Goal: Task Accomplishment & Management: Manage account settings

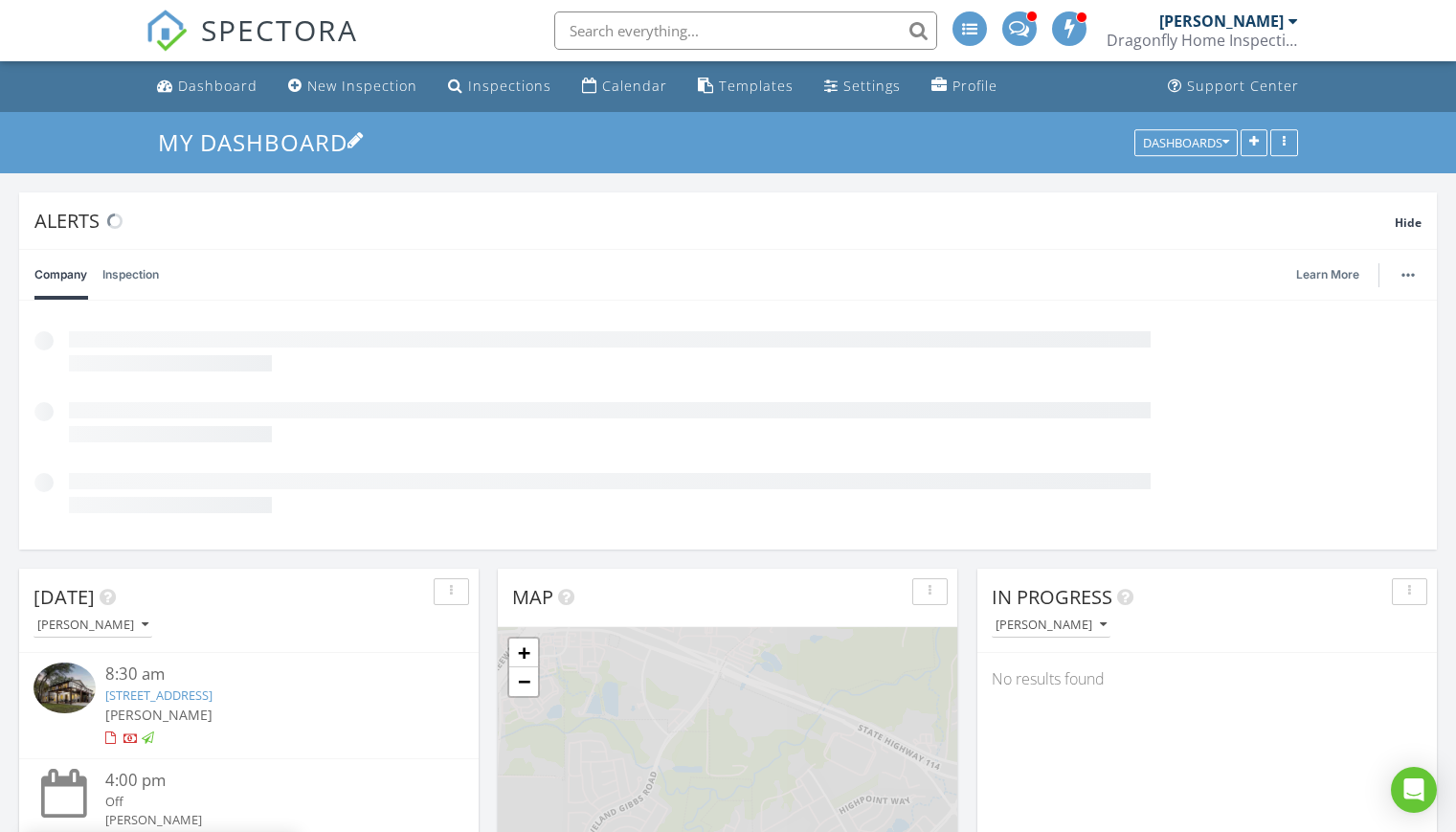
scroll to position [1771, 1485]
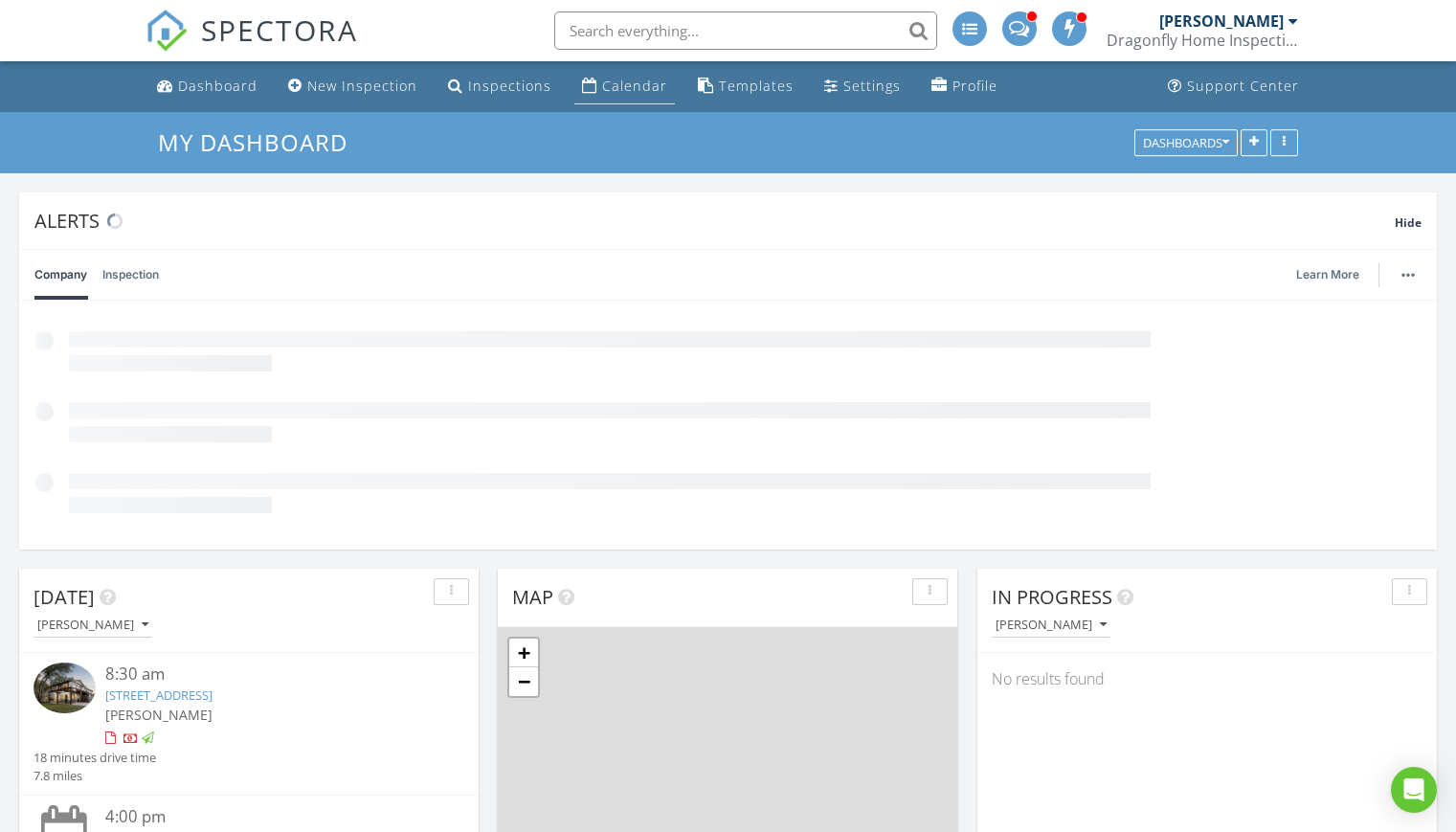
click at [617, 90] on div "Calendar" at bounding box center [634, 85] width 65 height 18
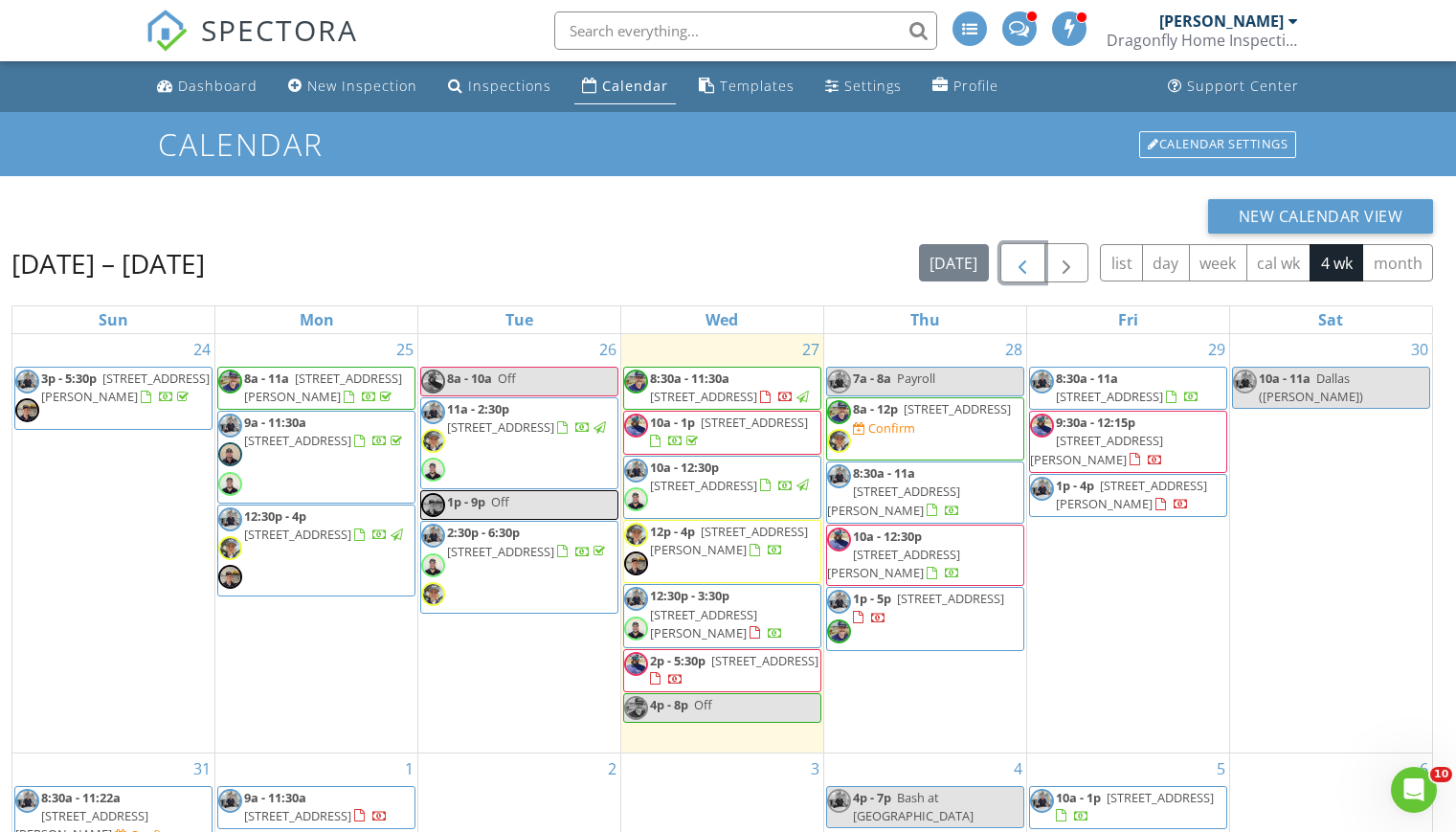
click at [1026, 271] on span "button" at bounding box center [1022, 264] width 23 height 23
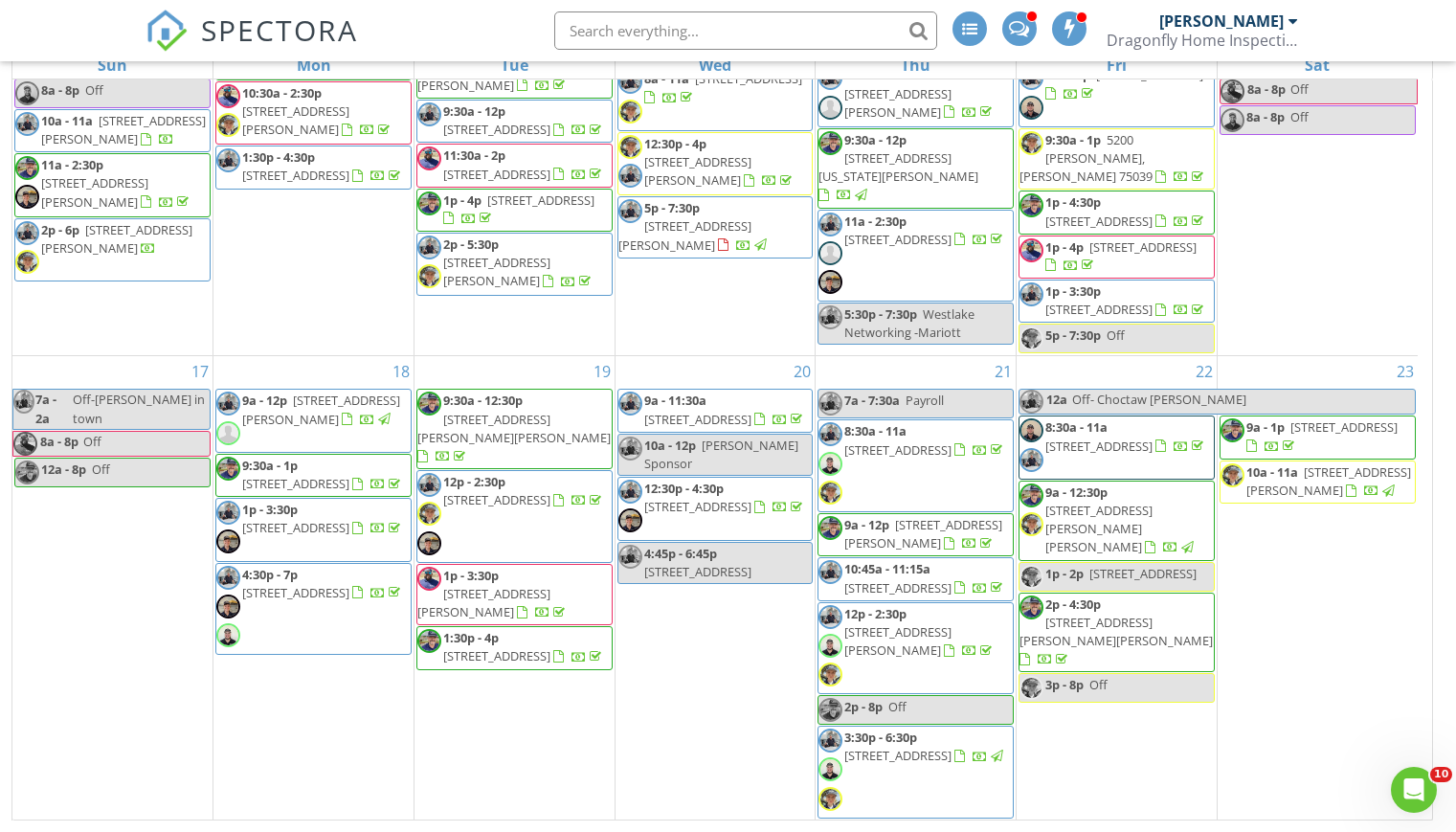
scroll to position [1005, 0]
click at [1329, 419] on span "513 Westwood way dr, Haslet 76052" at bounding box center [1343, 427] width 107 height 17
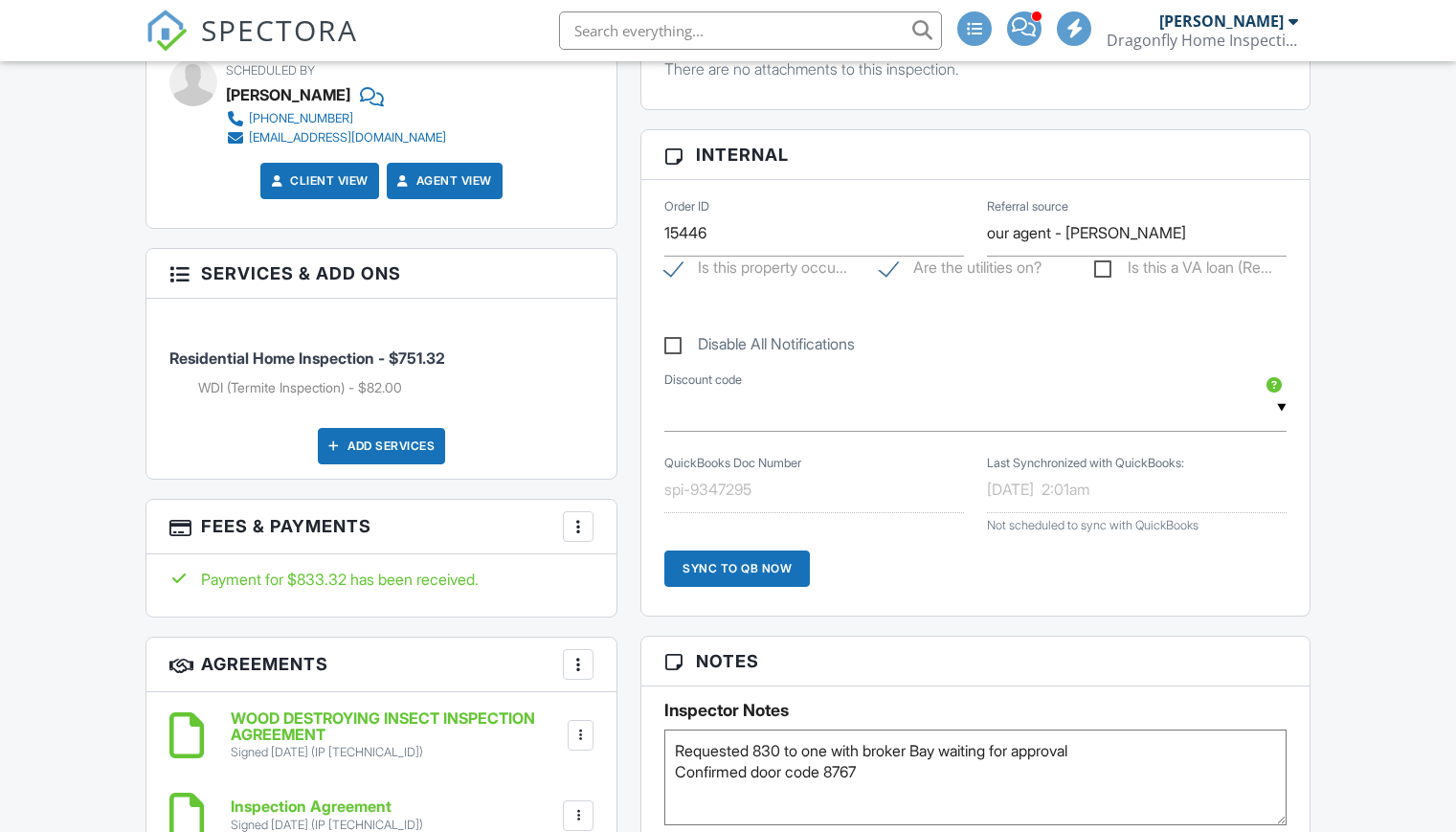
scroll to position [1364, 0]
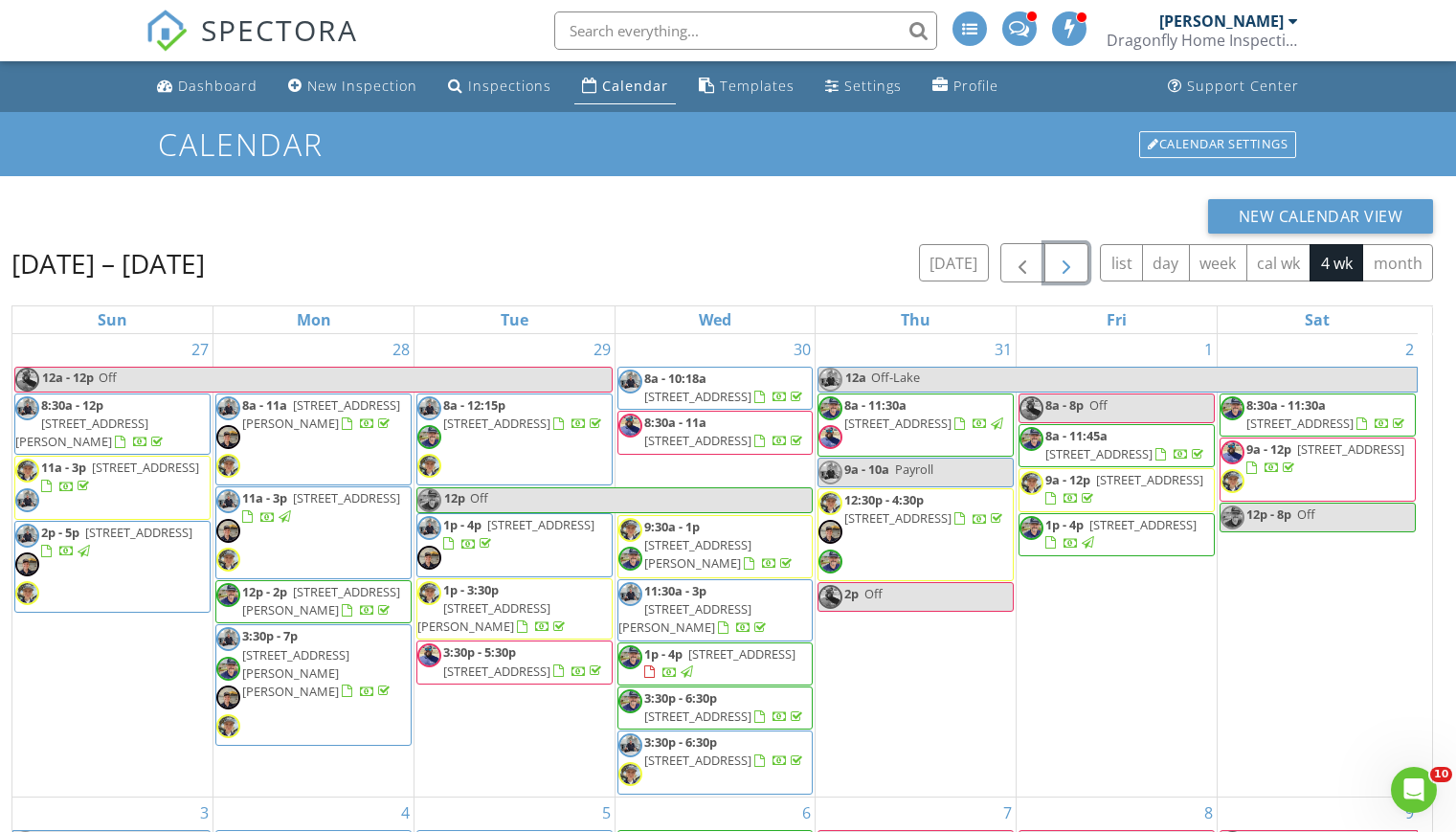
click at [1064, 263] on span "button" at bounding box center [1067, 264] width 23 height 23
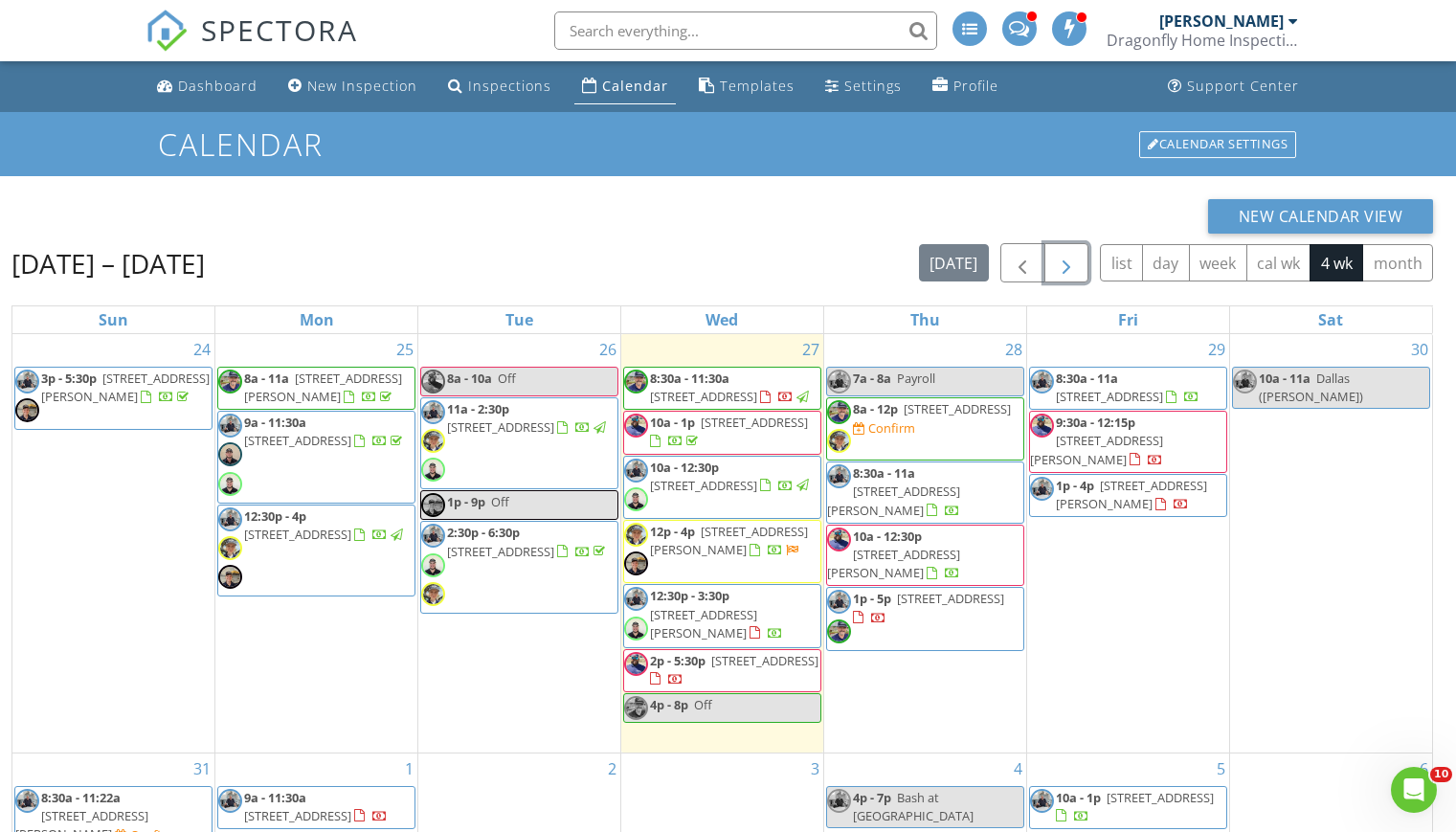
click at [301, 405] on span "304 S Cottonwood Dr, Richardson 75080" at bounding box center [323, 387] width 157 height 36
click at [687, 383] on span "8:30a - 11:30a" at bounding box center [690, 378] width 79 height 17
click at [903, 593] on span "1p - 5p 1148 Harmony Cir , Weatherford 76087" at bounding box center [925, 617] width 196 height 57
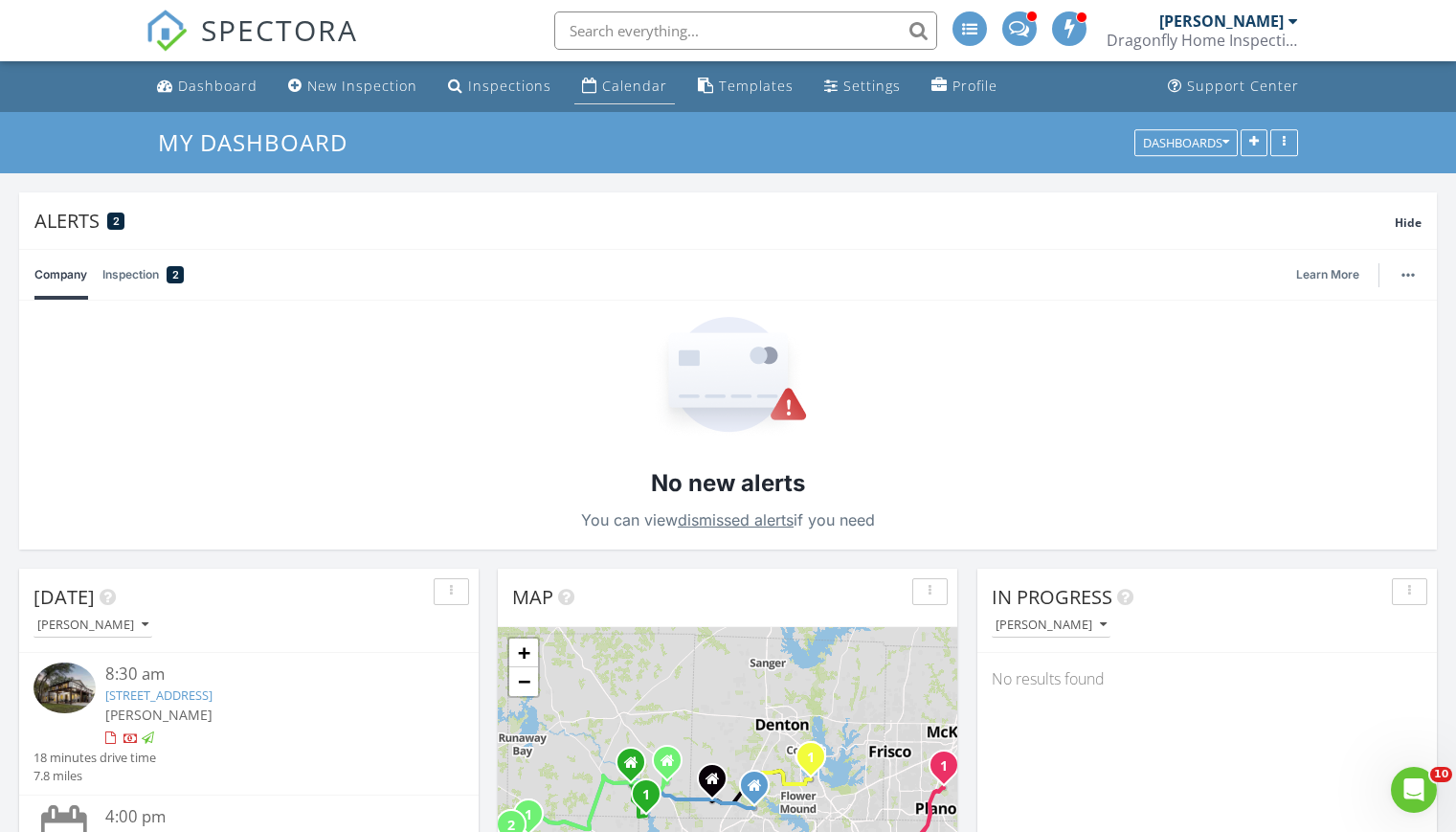
click at [644, 94] on div "Calendar" at bounding box center [634, 85] width 65 height 18
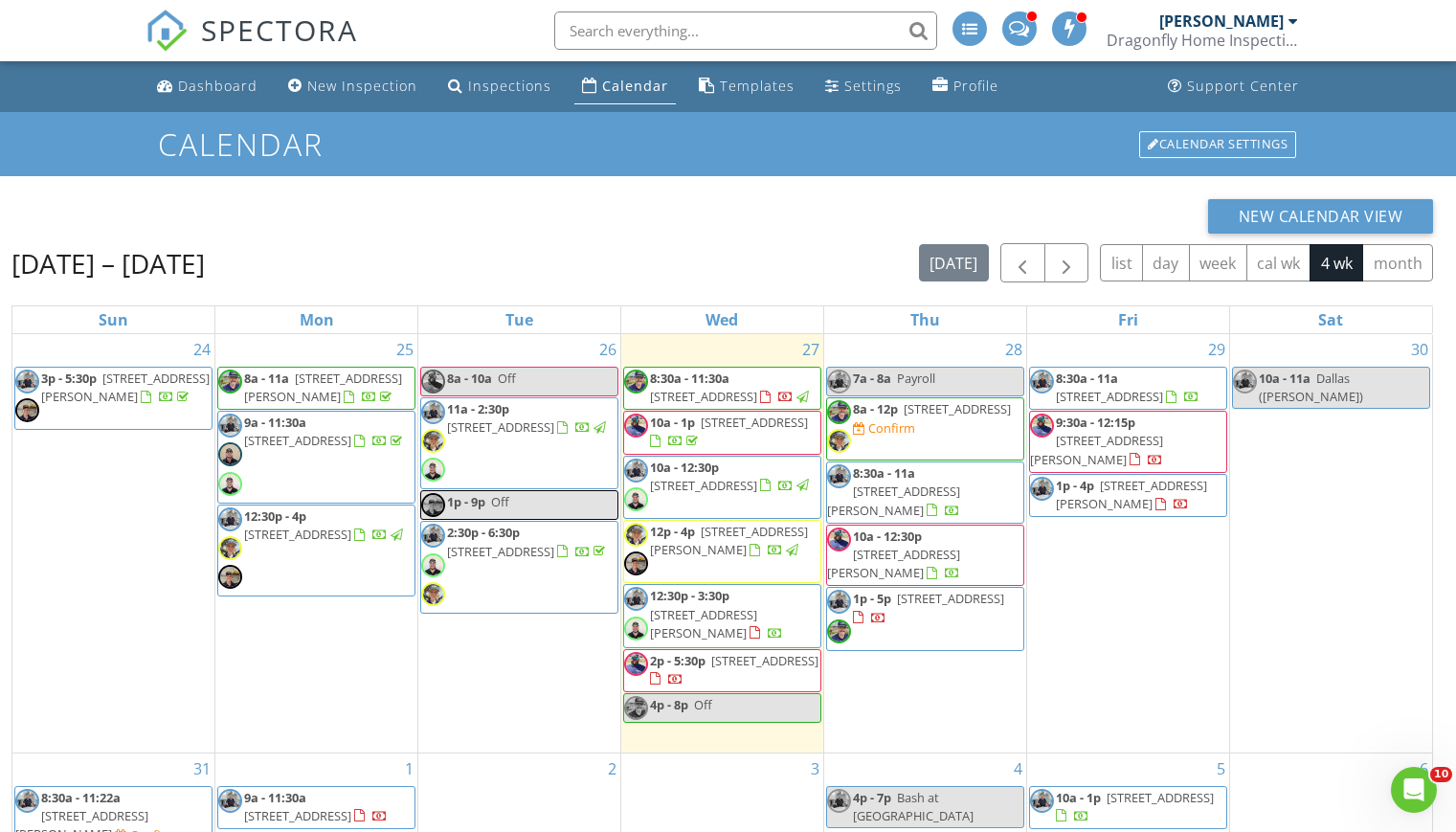
click at [956, 440] on span "8a - 12p [STREET_ADDRESS] Confirm" at bounding box center [925, 428] width 196 height 57
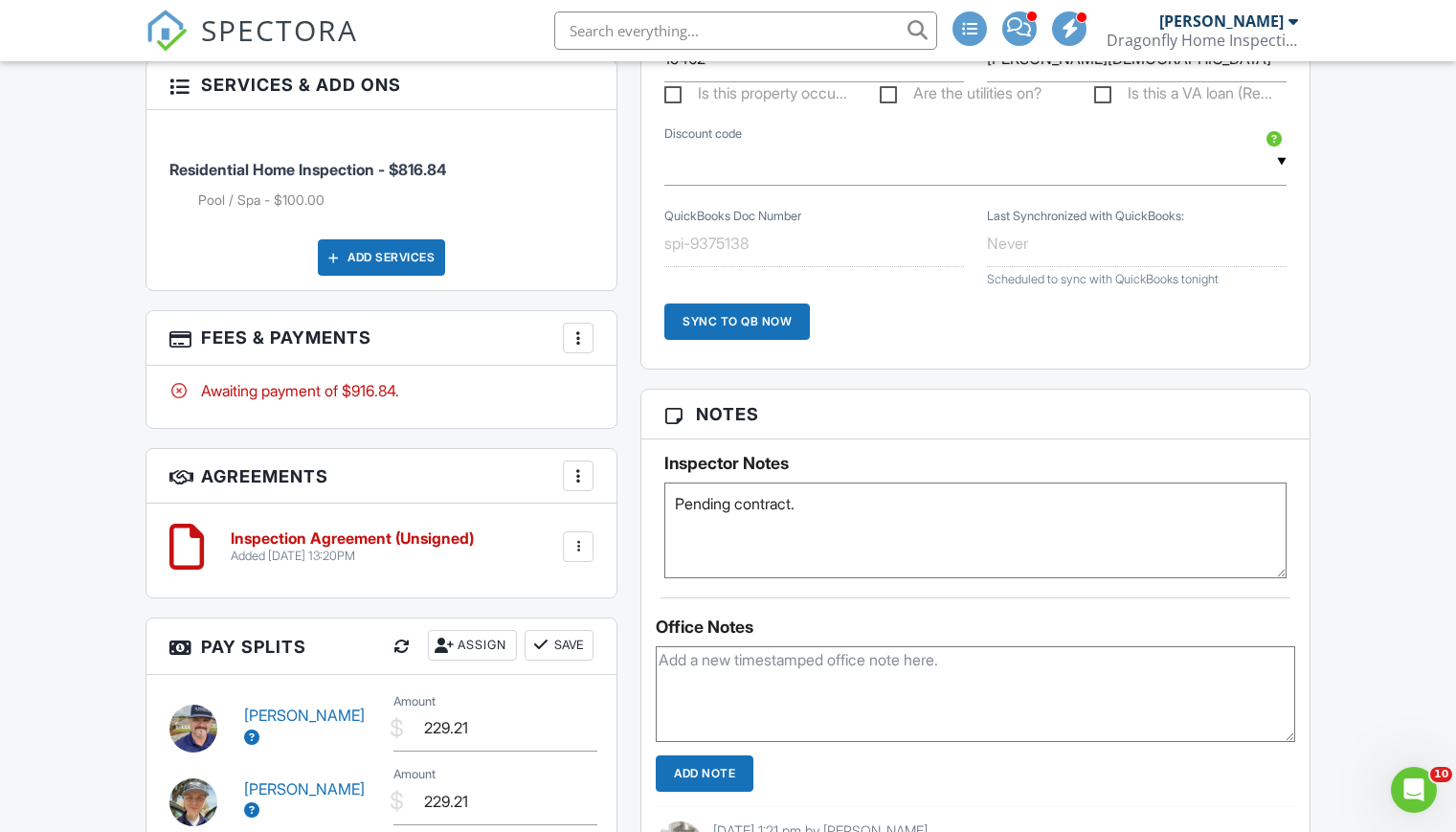
scroll to position [1287, 0]
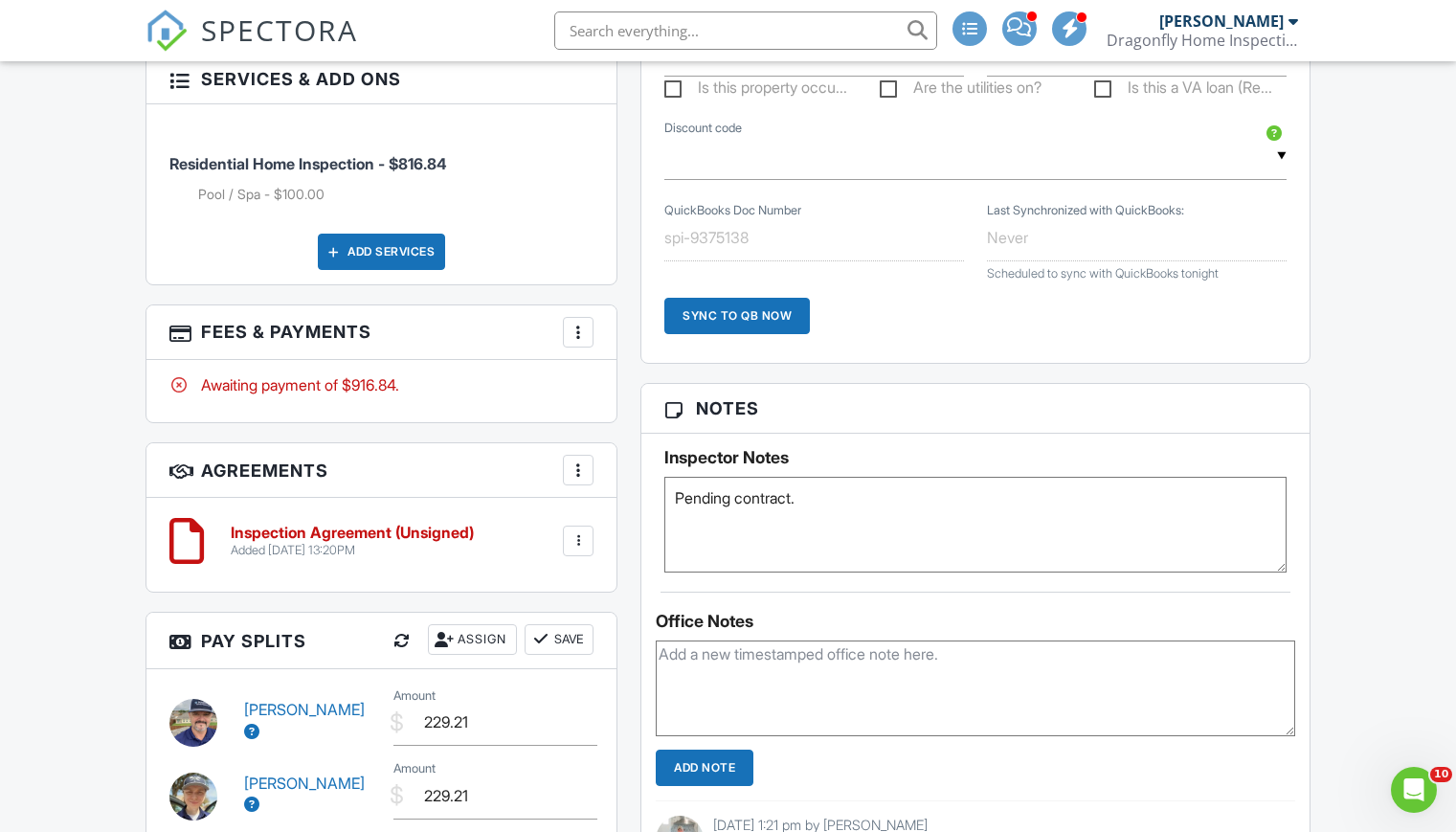
click at [826, 493] on textarea "Pending contract." at bounding box center [975, 524] width 622 height 96
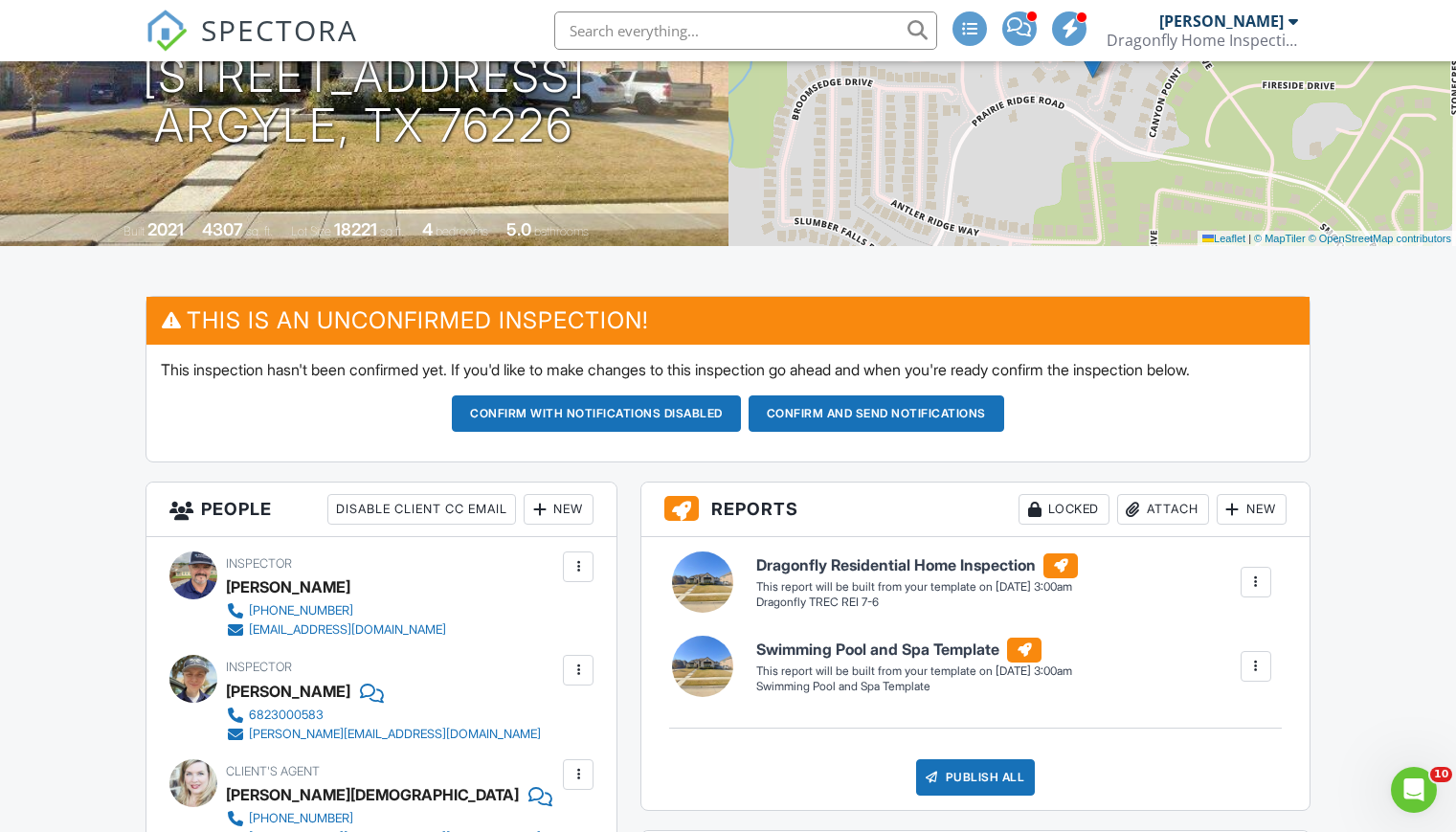
scroll to position [0, 0]
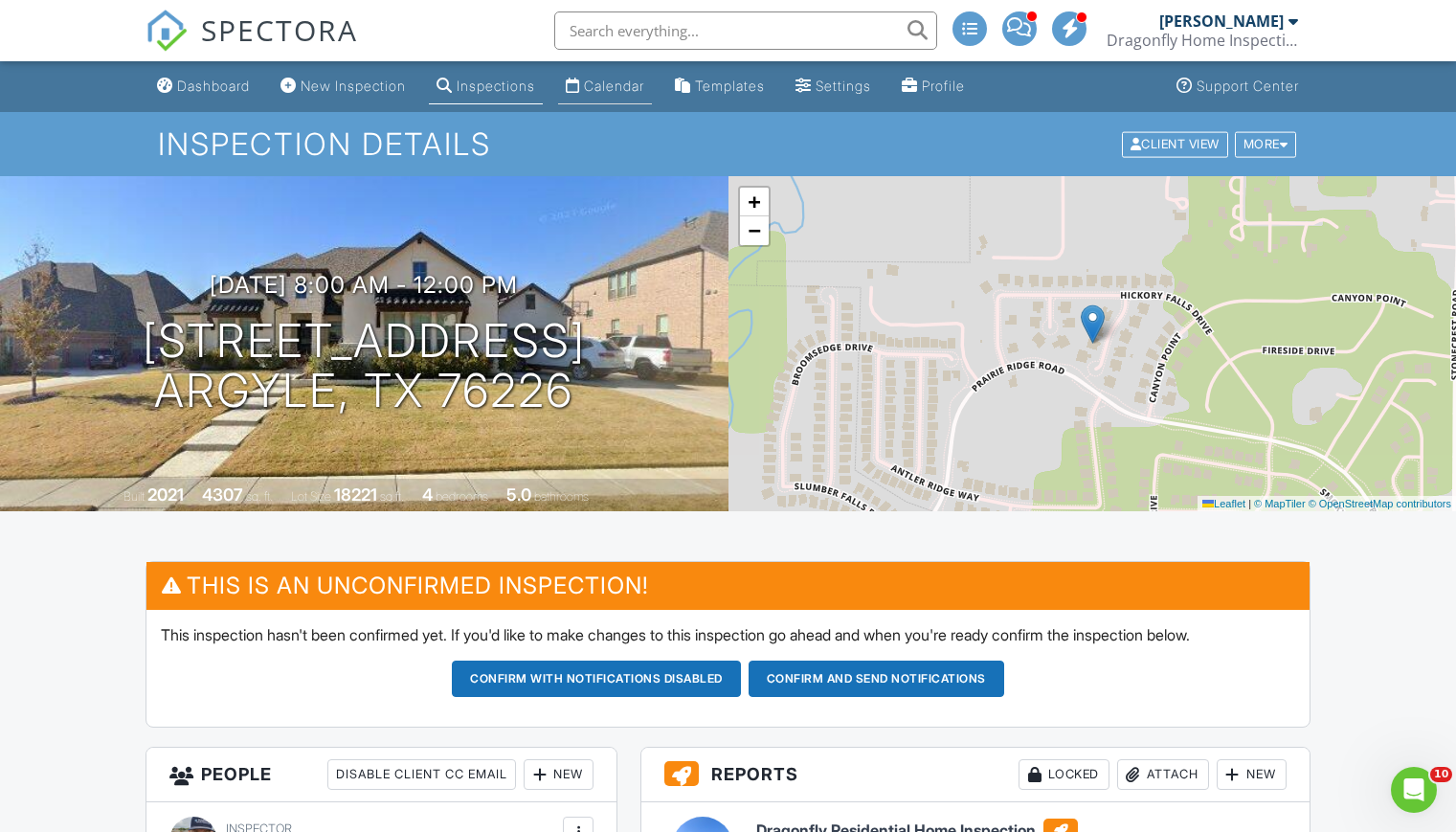
type textarea "Pending contract. Executed requested 8-12 BB,"
click at [624, 87] on div "Calendar" at bounding box center [614, 85] width 60 height 16
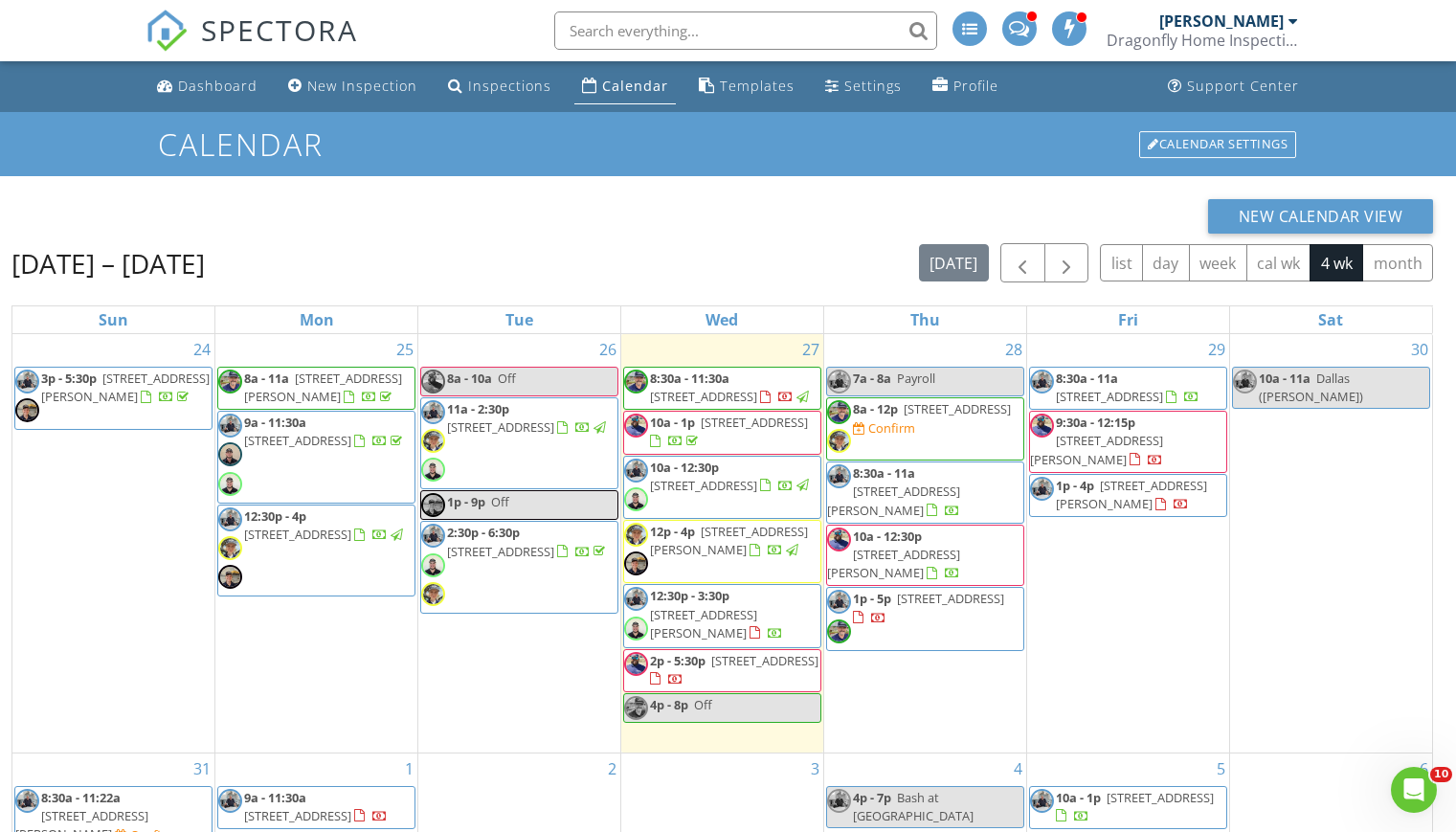
click at [901, 415] on link "8a - 12p 7109 Eagles Ridge Court, Argyle 76226" at bounding box center [931, 409] width 157 height 17
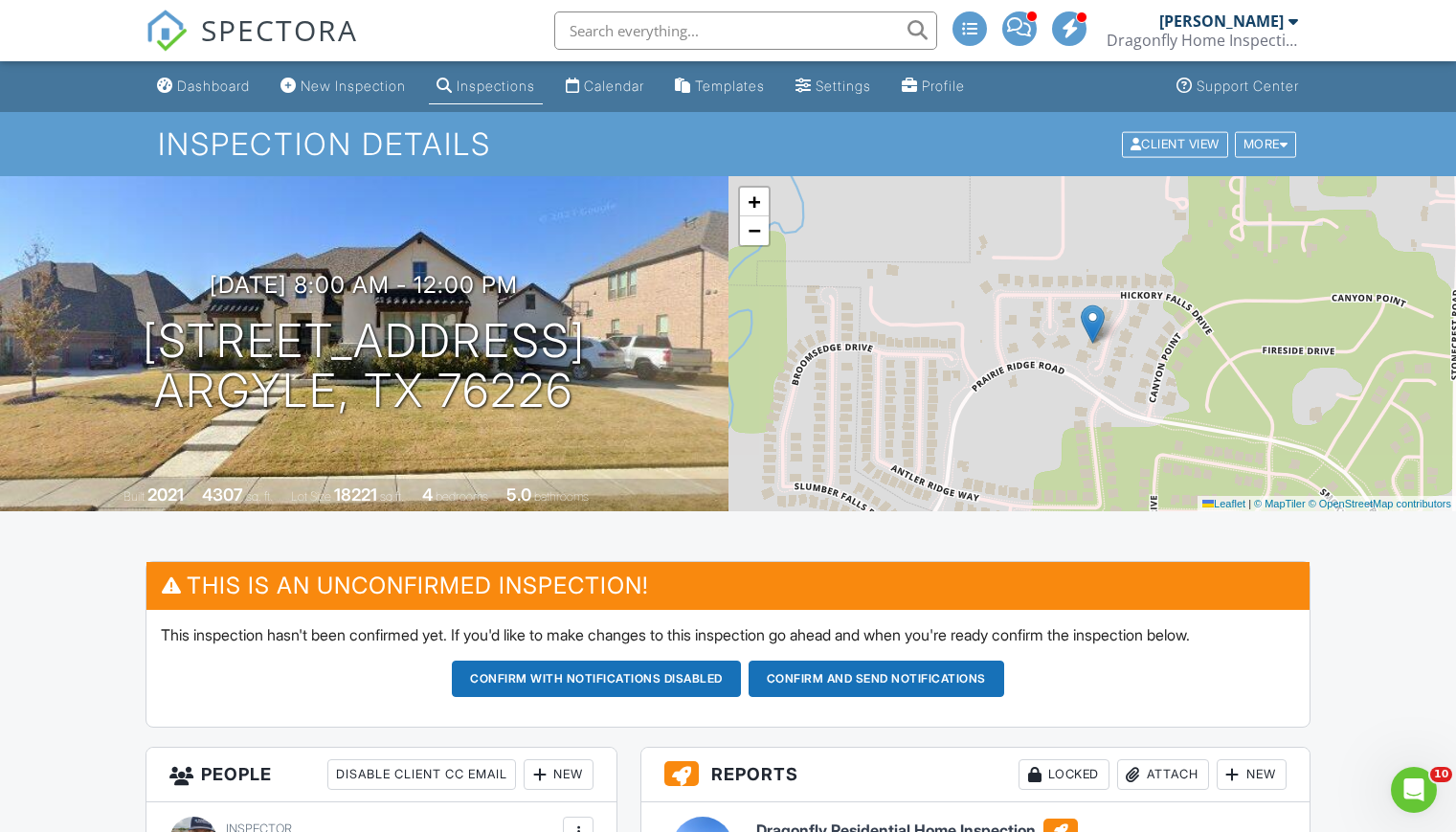
click at [542, 281] on div at bounding box center [524, 294] width 37 height 36
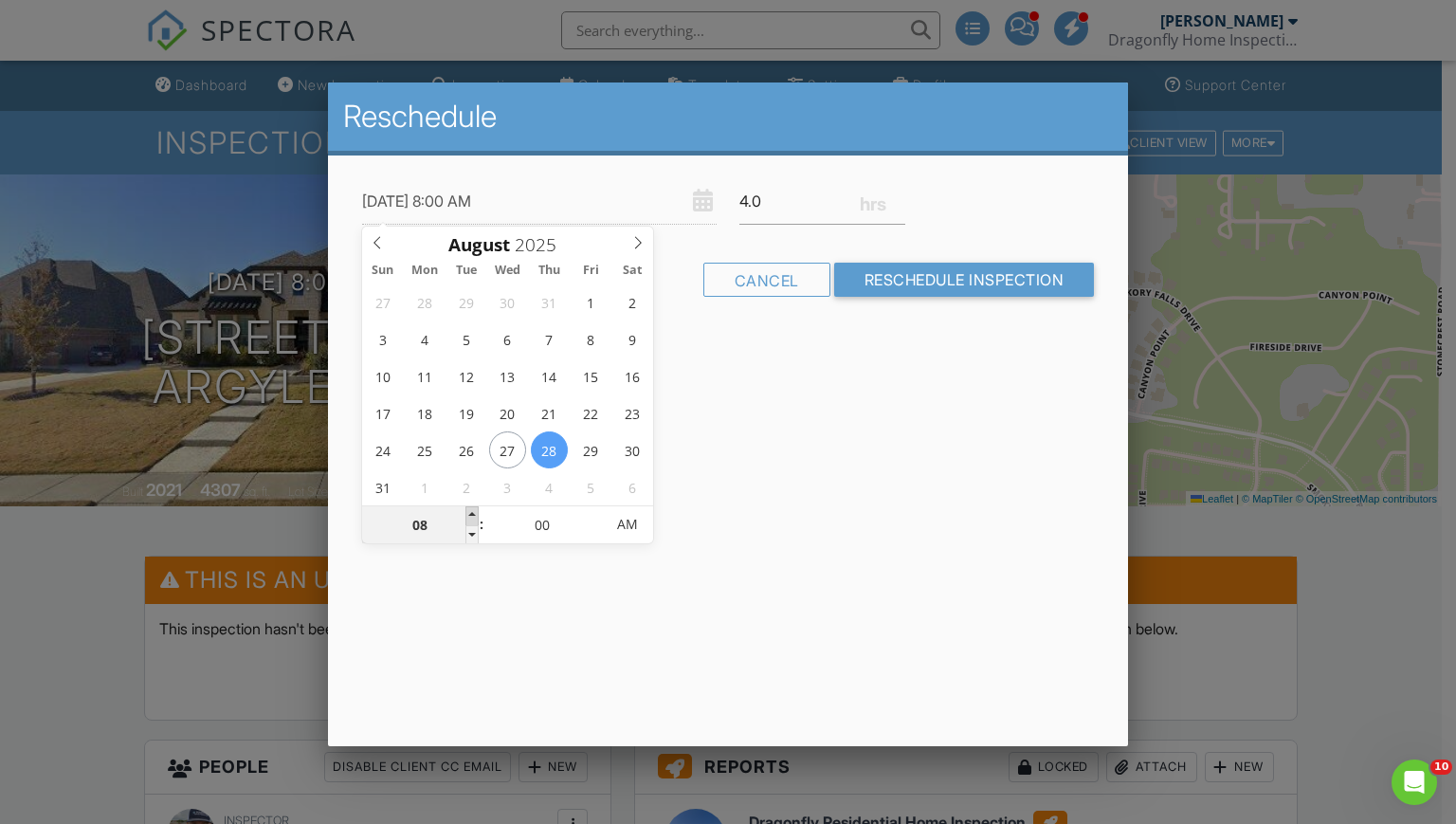
type input "[DATE] 9:00 AM"
type input "09"
click at [478, 515] on span at bounding box center [472, 516] width 13 height 19
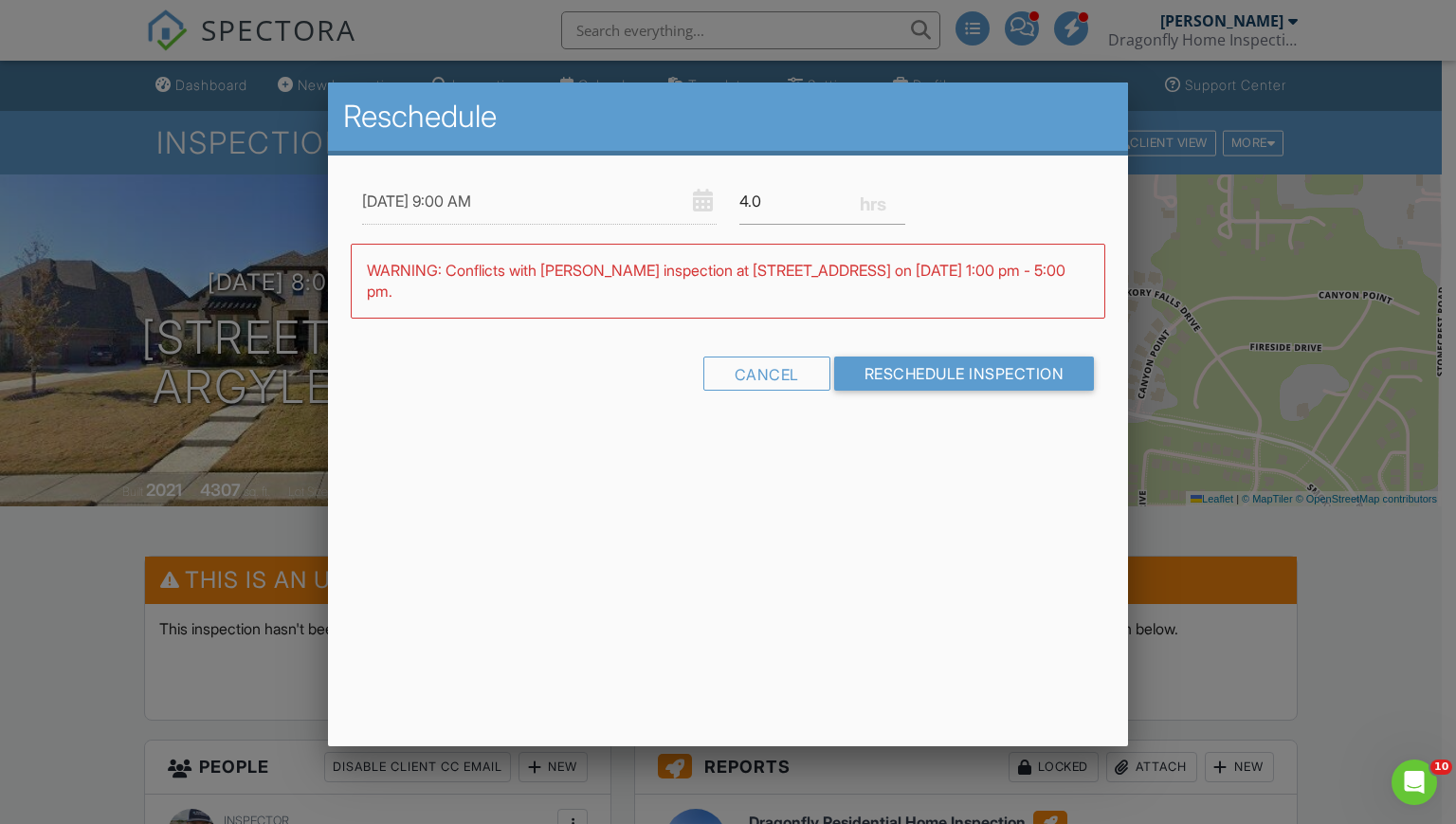
click at [707, 500] on div "Reschedule 08/28/2025 9:00 AM 4.0 Warning: this date/time is in the past. WARNI…" at bounding box center [728, 413] width 801 height 663
click at [773, 193] on input "4.0" at bounding box center [822, 201] width 166 height 47
click at [899, 202] on input "3.75" at bounding box center [822, 201] width 166 height 47
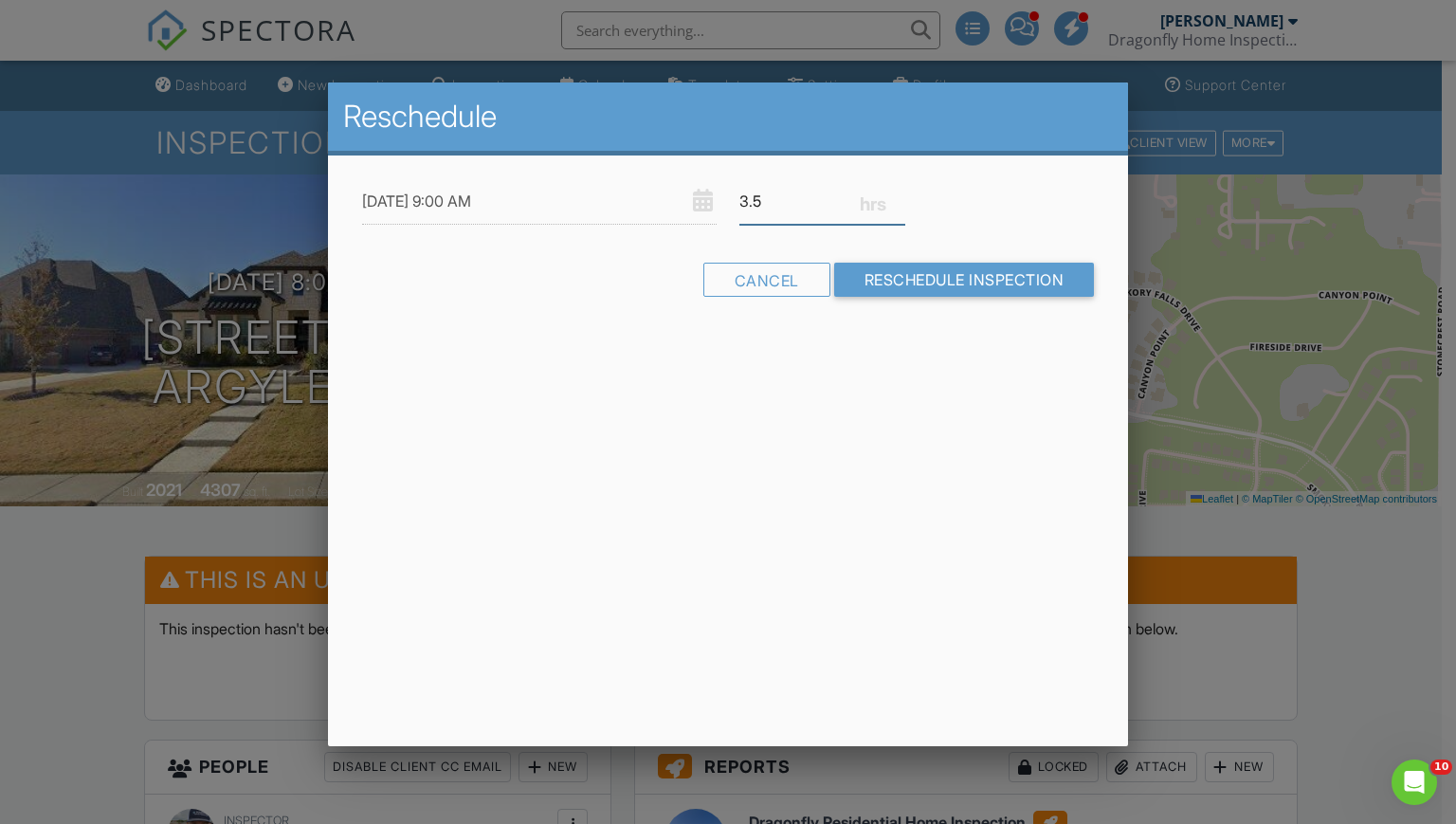
click at [899, 202] on input "3.5" at bounding box center [822, 201] width 166 height 47
click at [899, 202] on input "3.25" at bounding box center [822, 201] width 166 height 47
type input "3"
click at [899, 202] on input "3" at bounding box center [822, 201] width 166 height 47
click at [918, 286] on input "Reschedule Inspection" at bounding box center [965, 279] width 260 height 34
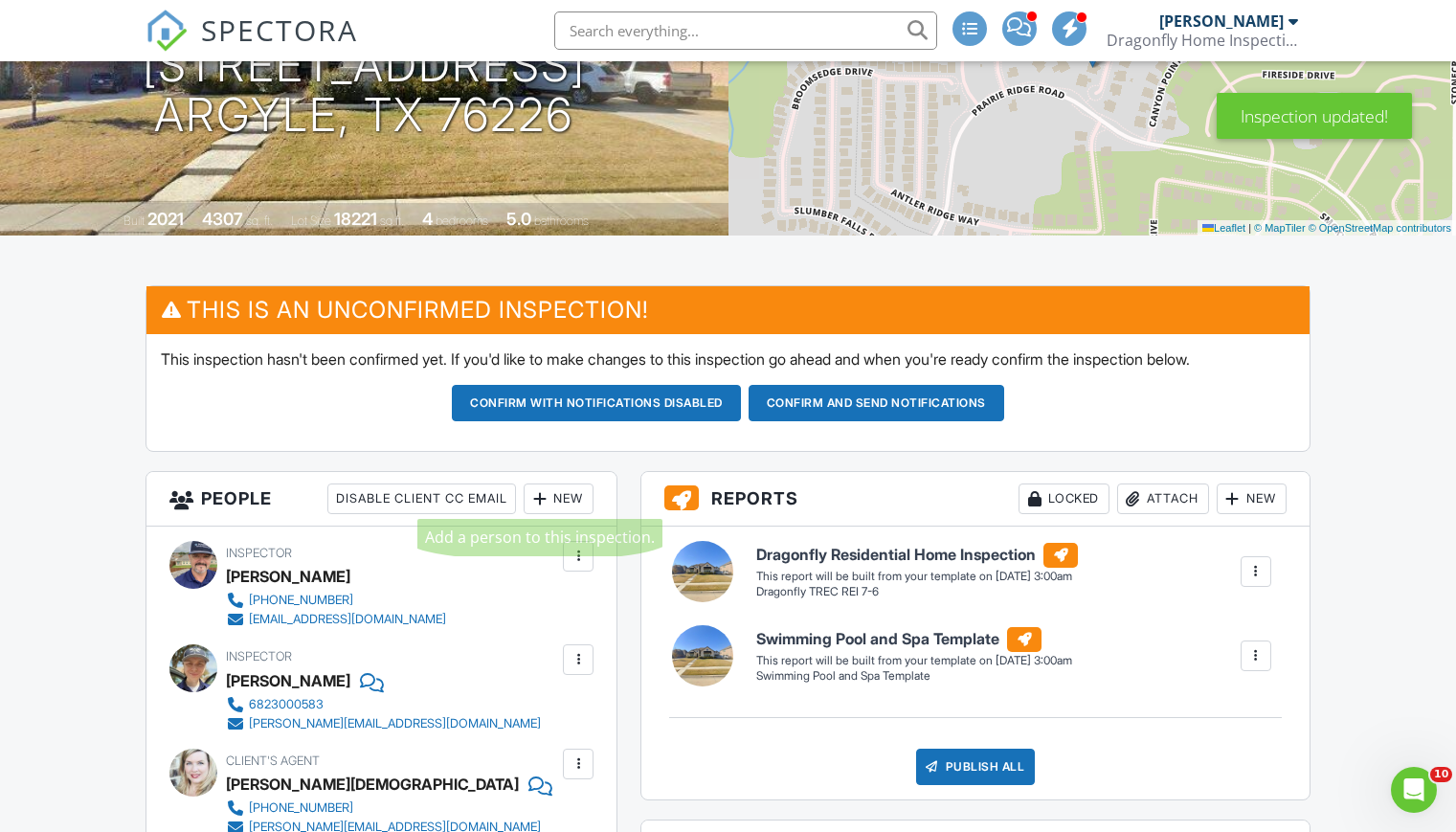
click at [543, 504] on div at bounding box center [540, 499] width 19 height 19
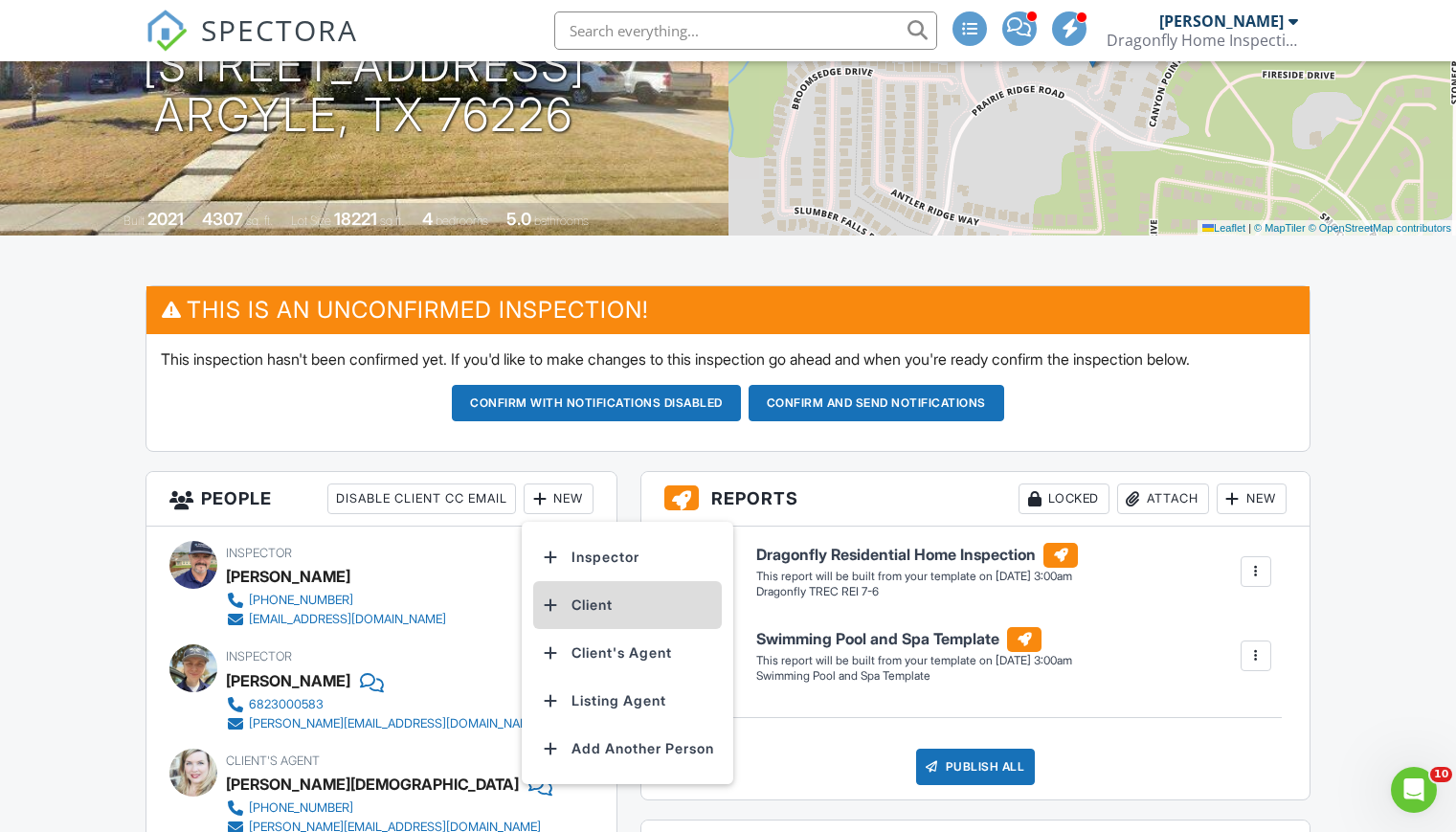
click at [570, 612] on li "Client" at bounding box center [627, 605] width 188 height 48
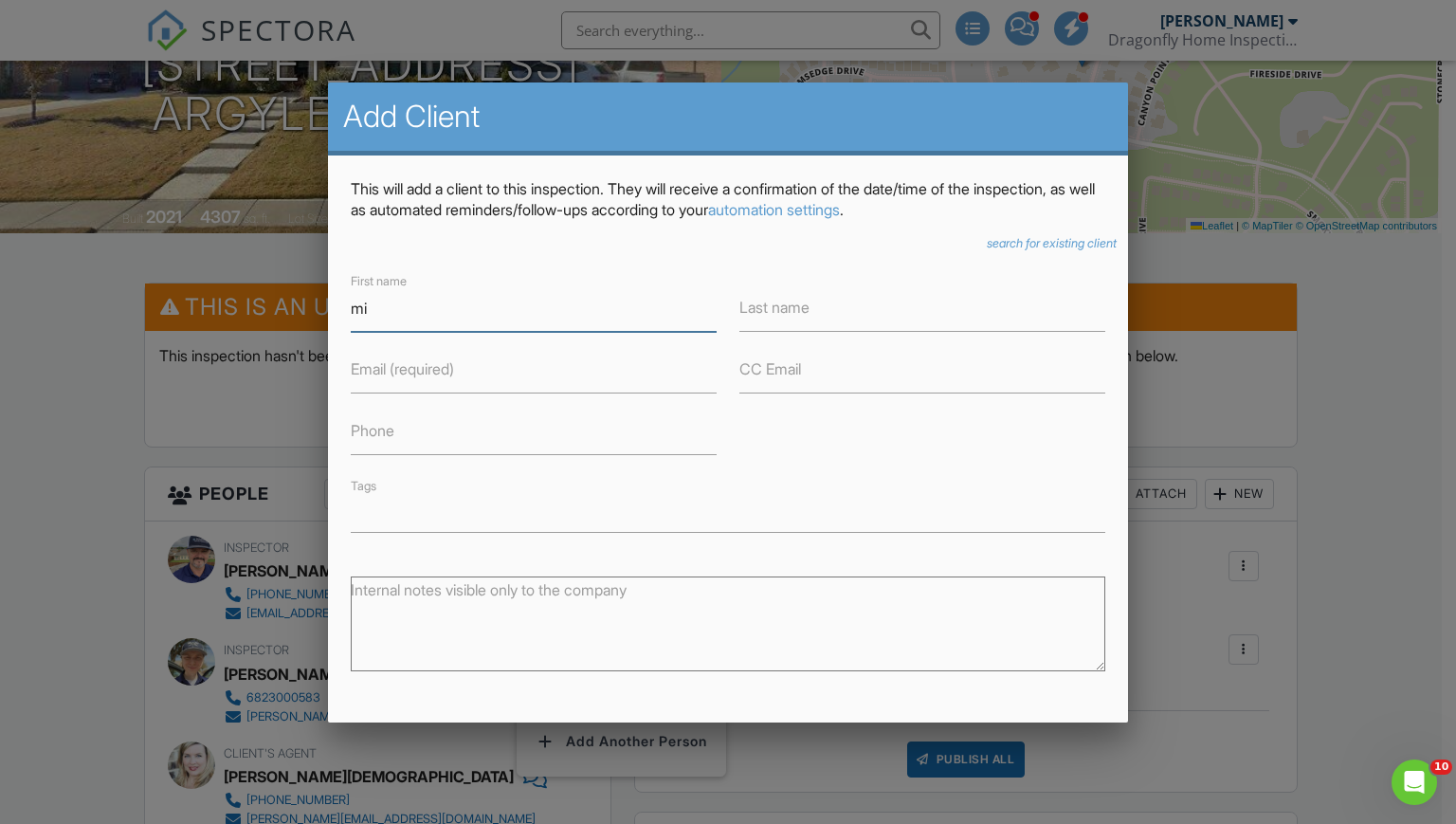
type input "m"
type input "[PERSON_NAME]"
click at [795, 301] on label "Last name" at bounding box center [774, 307] width 70 height 21
click at [795, 301] on input "Last name" at bounding box center [923, 308] width 366 height 47
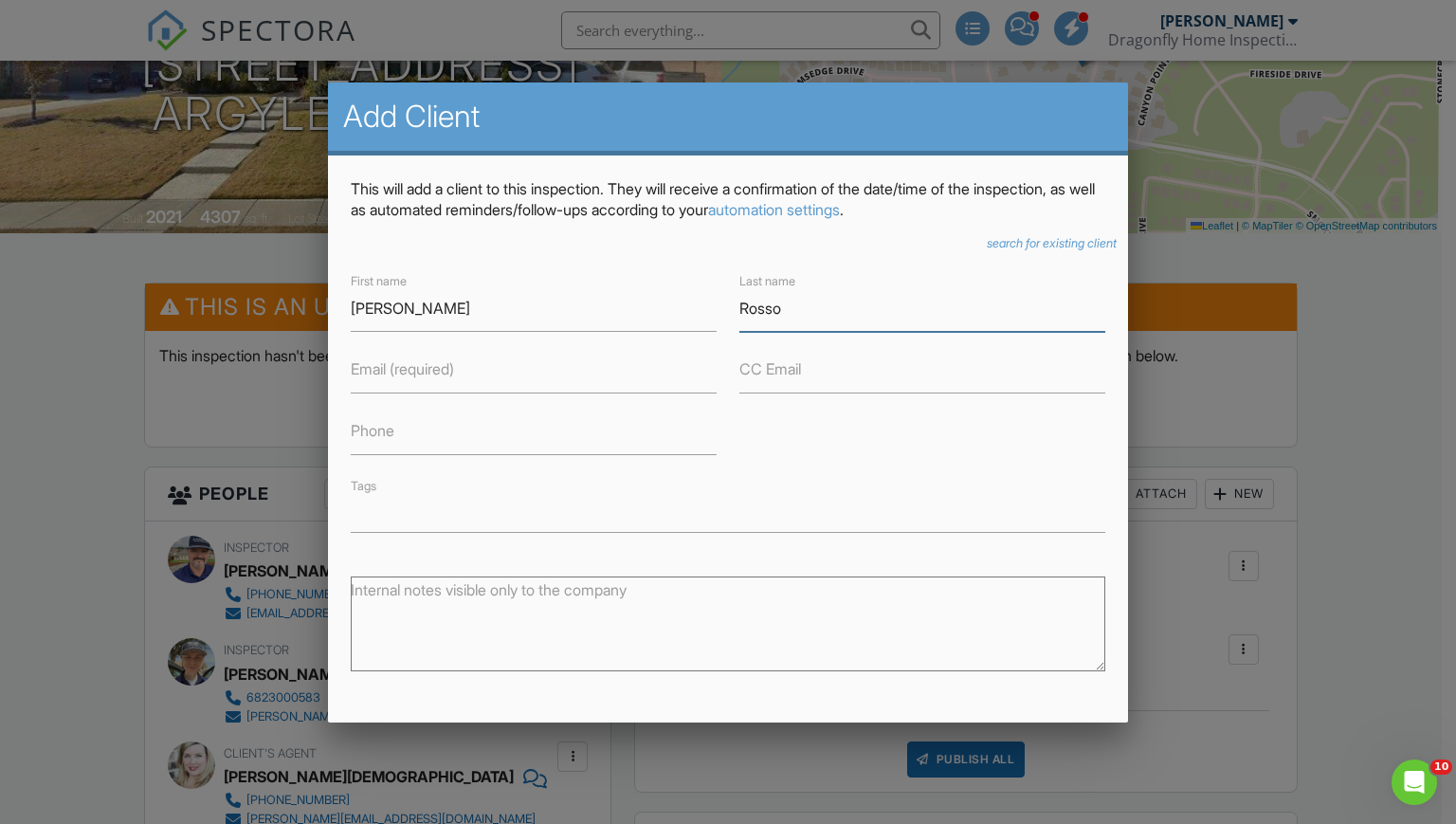
type input "Rosso"
click at [402, 377] on label "Email (required)" at bounding box center [402, 368] width 103 height 21
click at [402, 377] on input "Email (required)" at bounding box center [533, 370] width 366 height 47
type input "m"
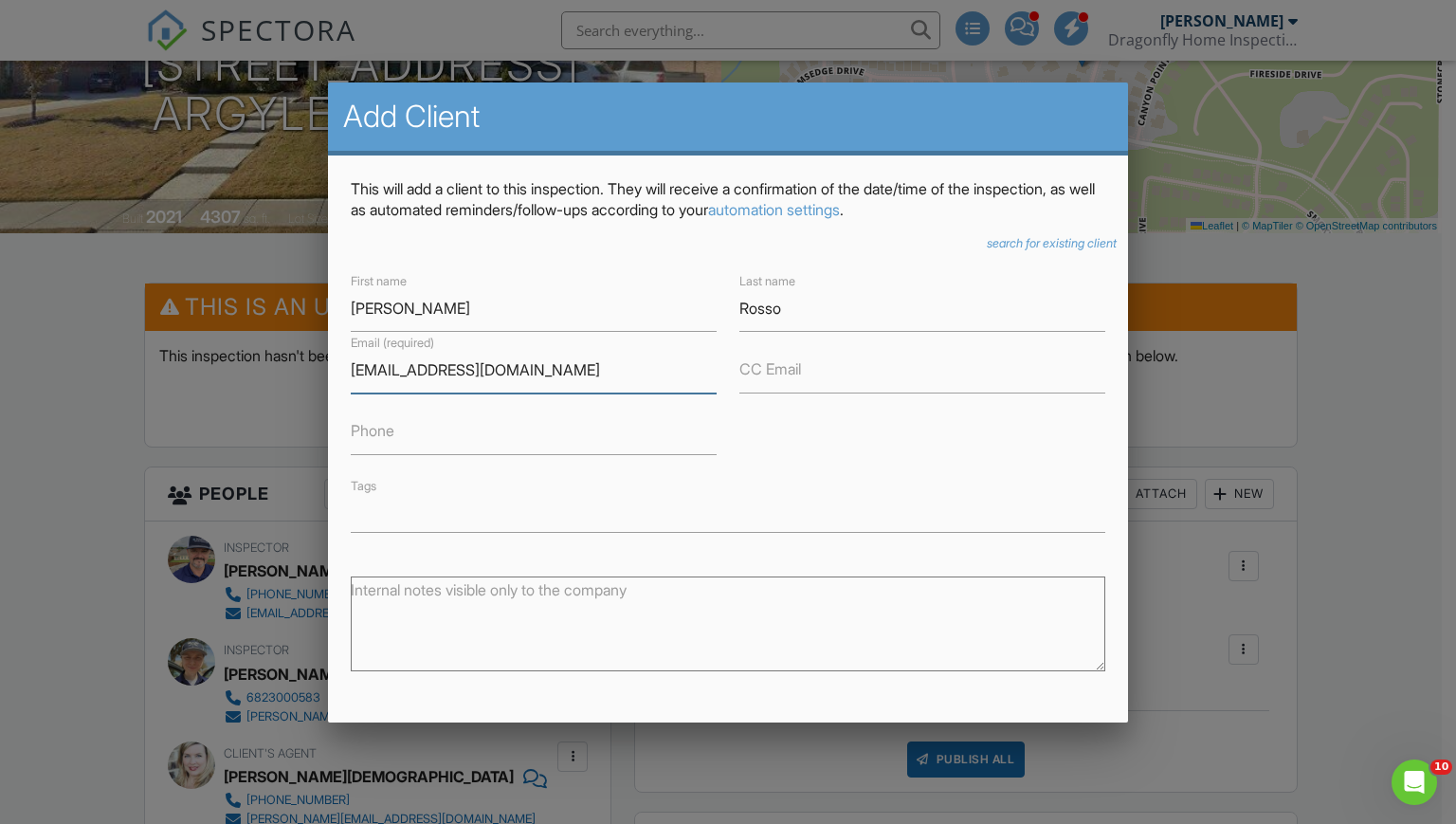
type input "[EMAIL_ADDRESS][DOMAIN_NAME]"
click at [386, 315] on input "[PERSON_NAME]" at bounding box center [533, 308] width 366 height 47
type input "M"
type input "[PERSON_NAME]"
click at [543, 369] on input "[EMAIL_ADDRESS][DOMAIN_NAME]" at bounding box center [533, 370] width 366 height 47
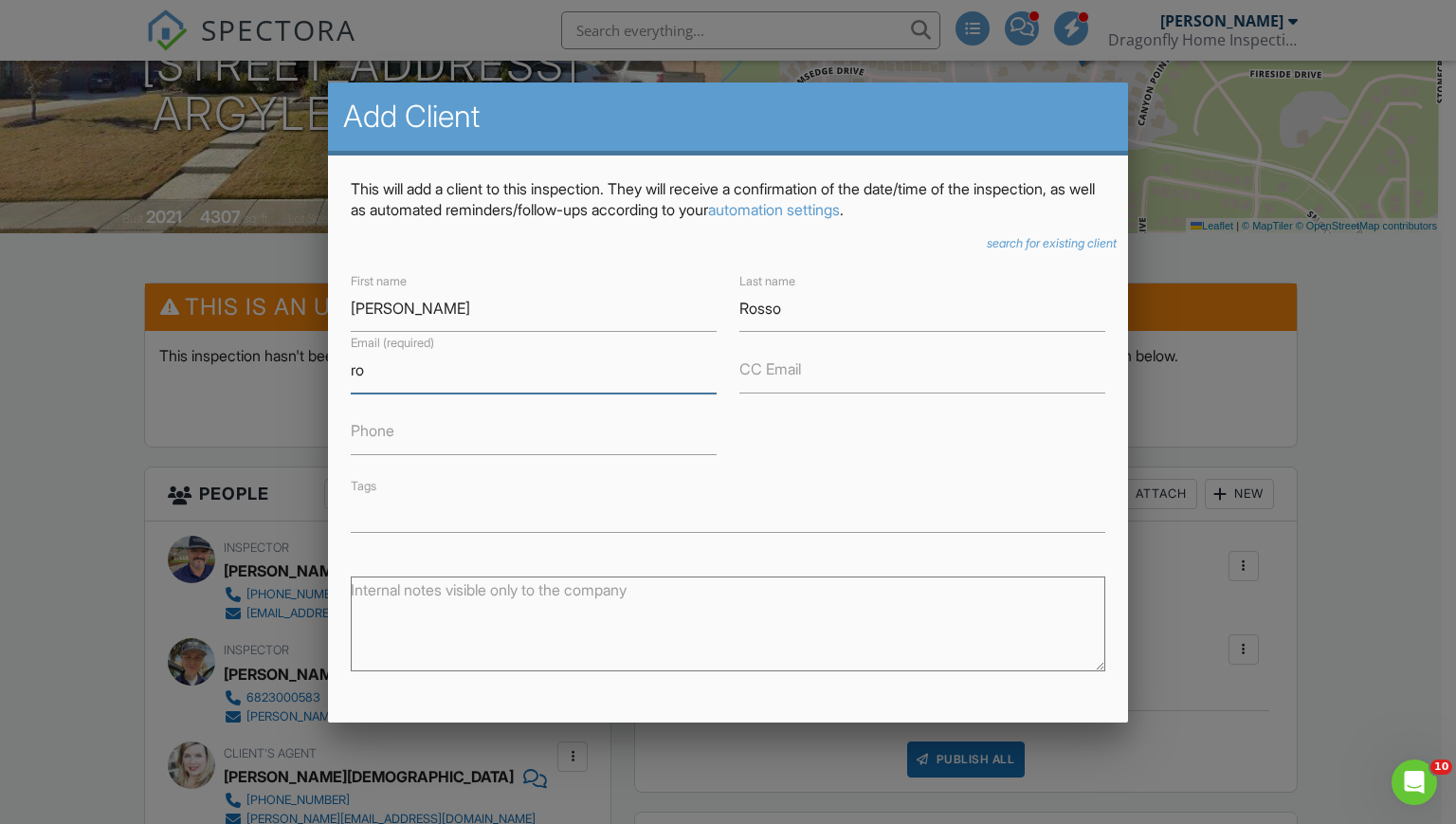
type input "r"
type input "[EMAIL_ADDRESS][DOMAIN_NAME]"
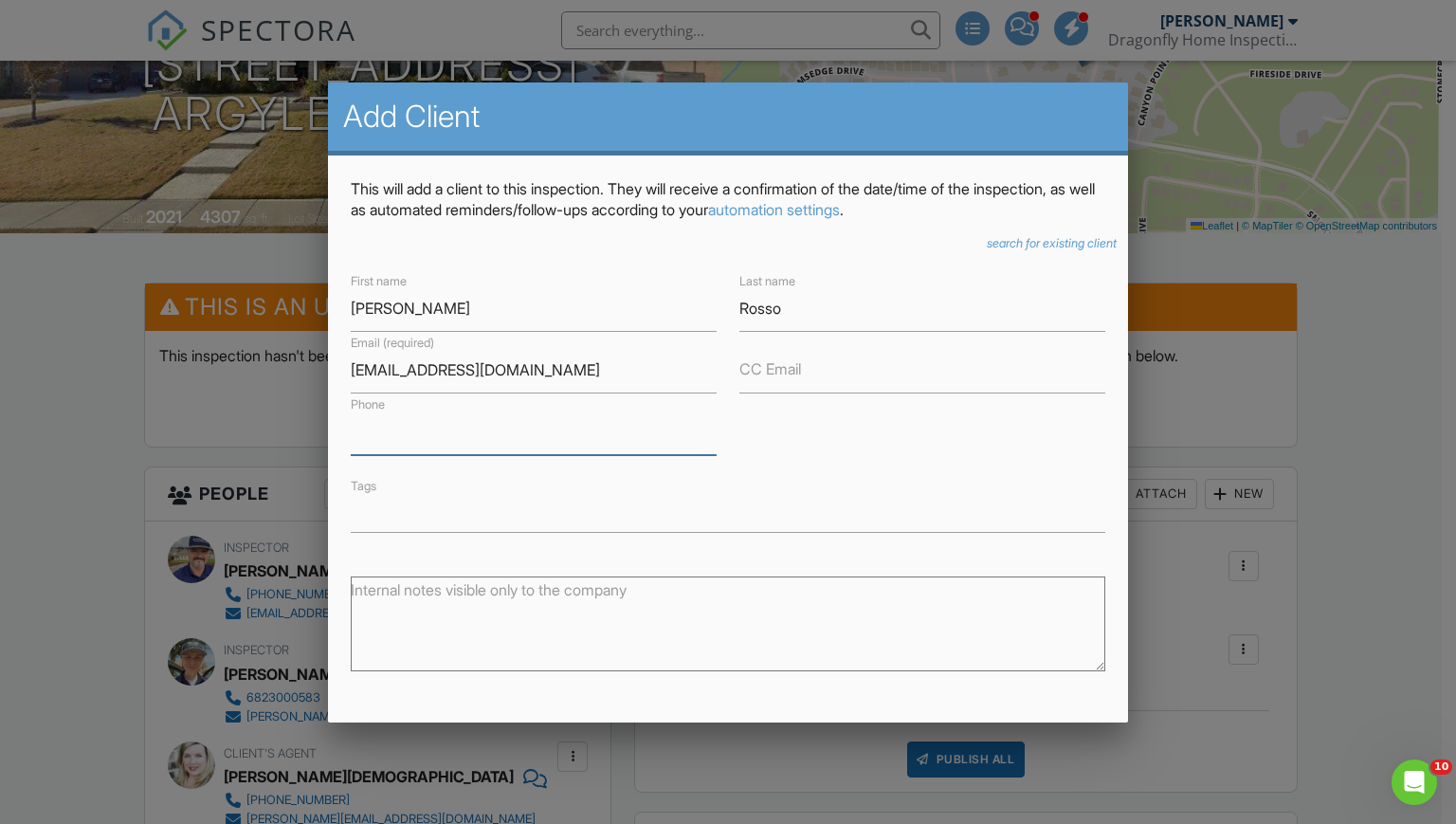
click at [485, 434] on input "Phone" at bounding box center [533, 432] width 366 height 47
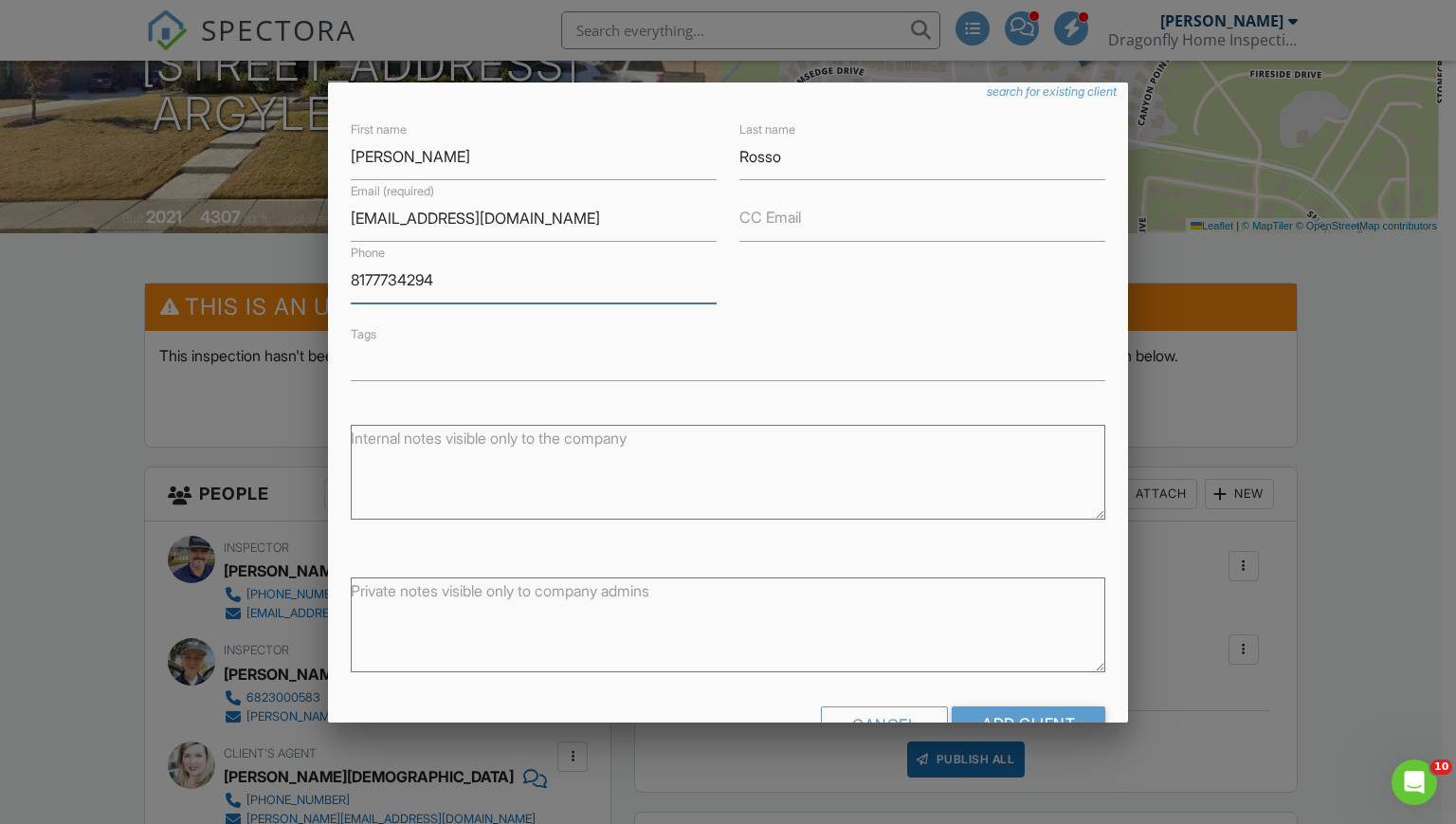
scroll to position [207, 0]
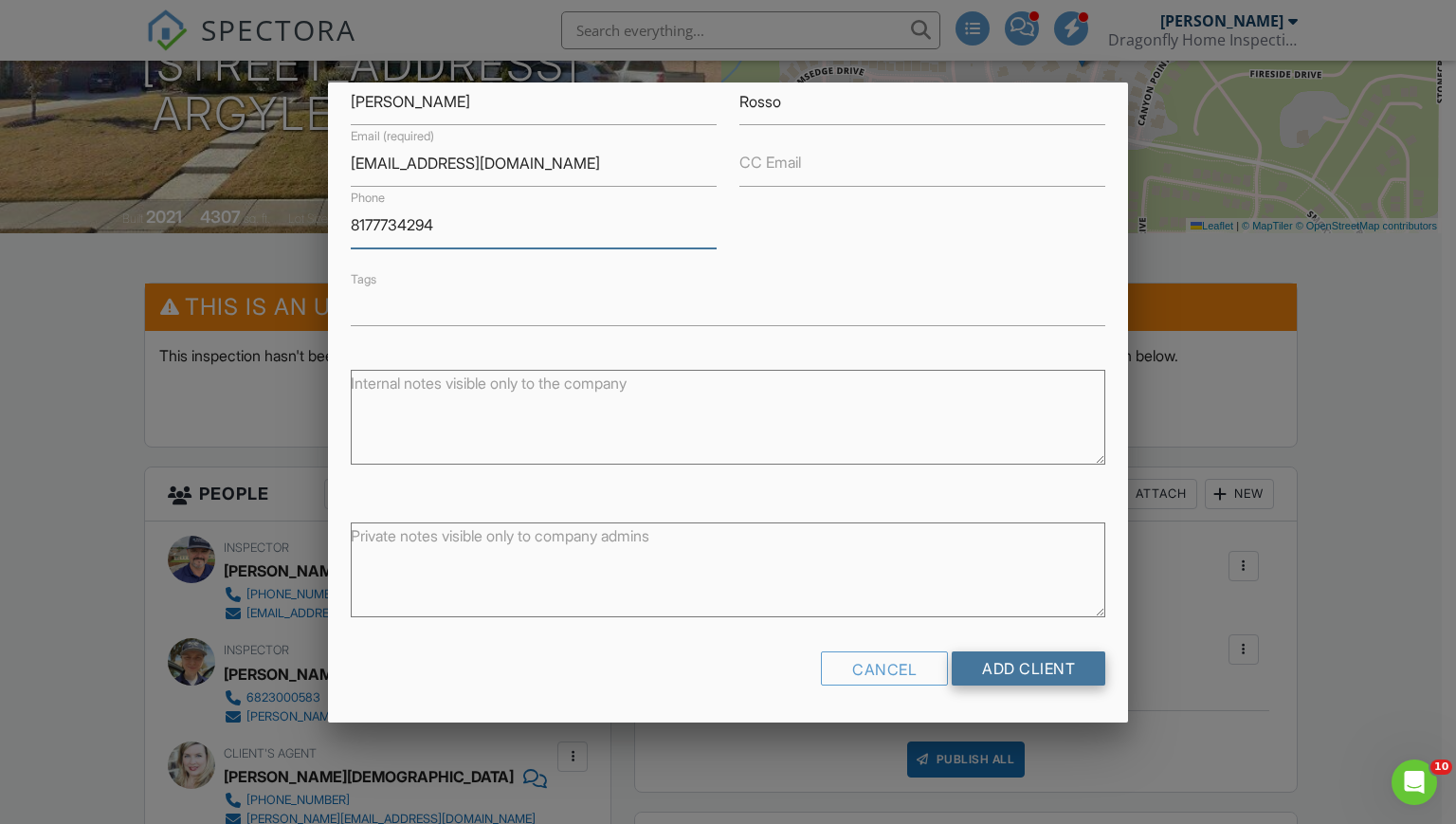
type input "8177734294"
click at [1003, 661] on input "Add Client" at bounding box center [1028, 668] width 153 height 34
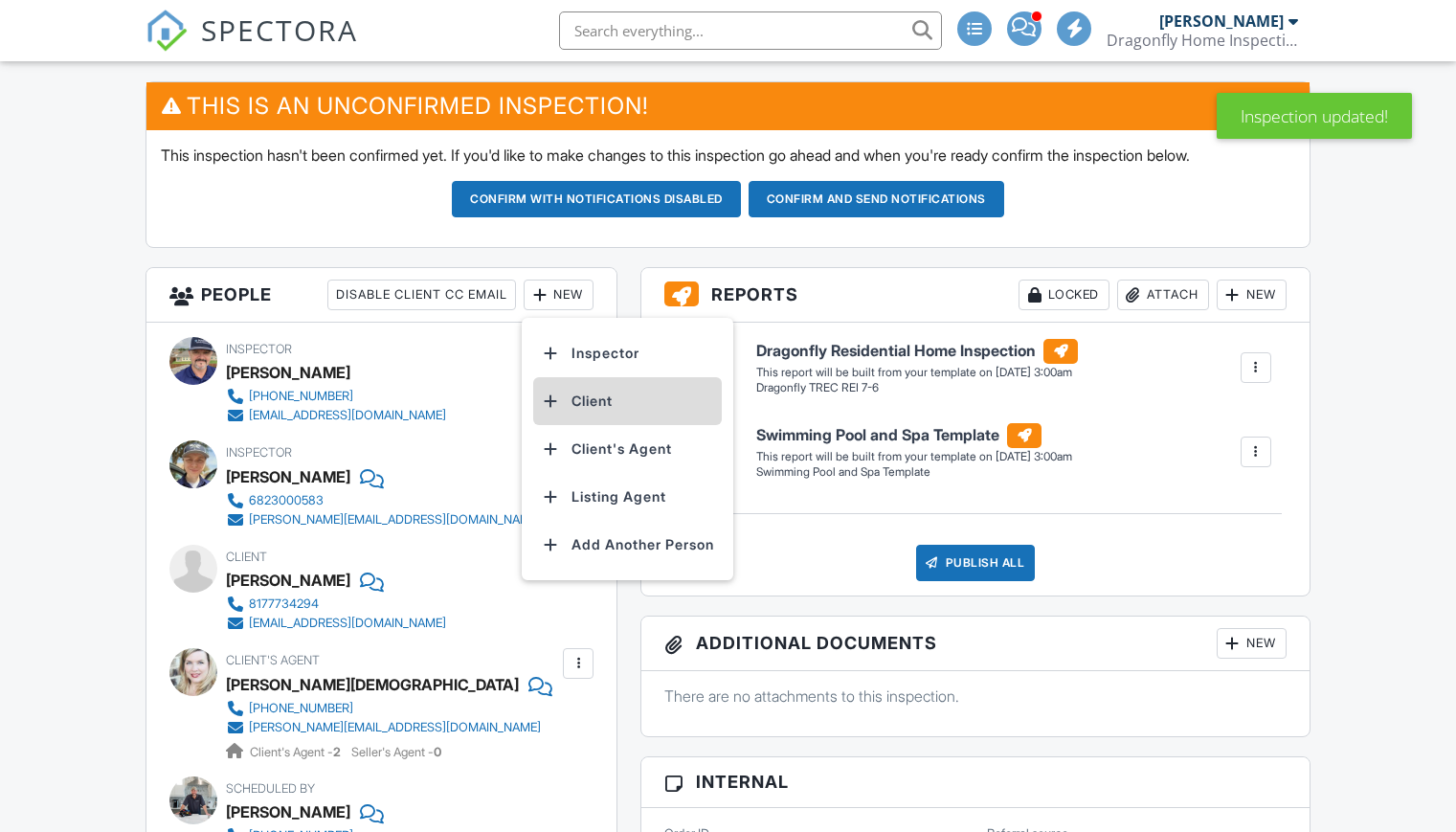
click at [562, 402] on li "Client" at bounding box center [627, 401] width 188 height 48
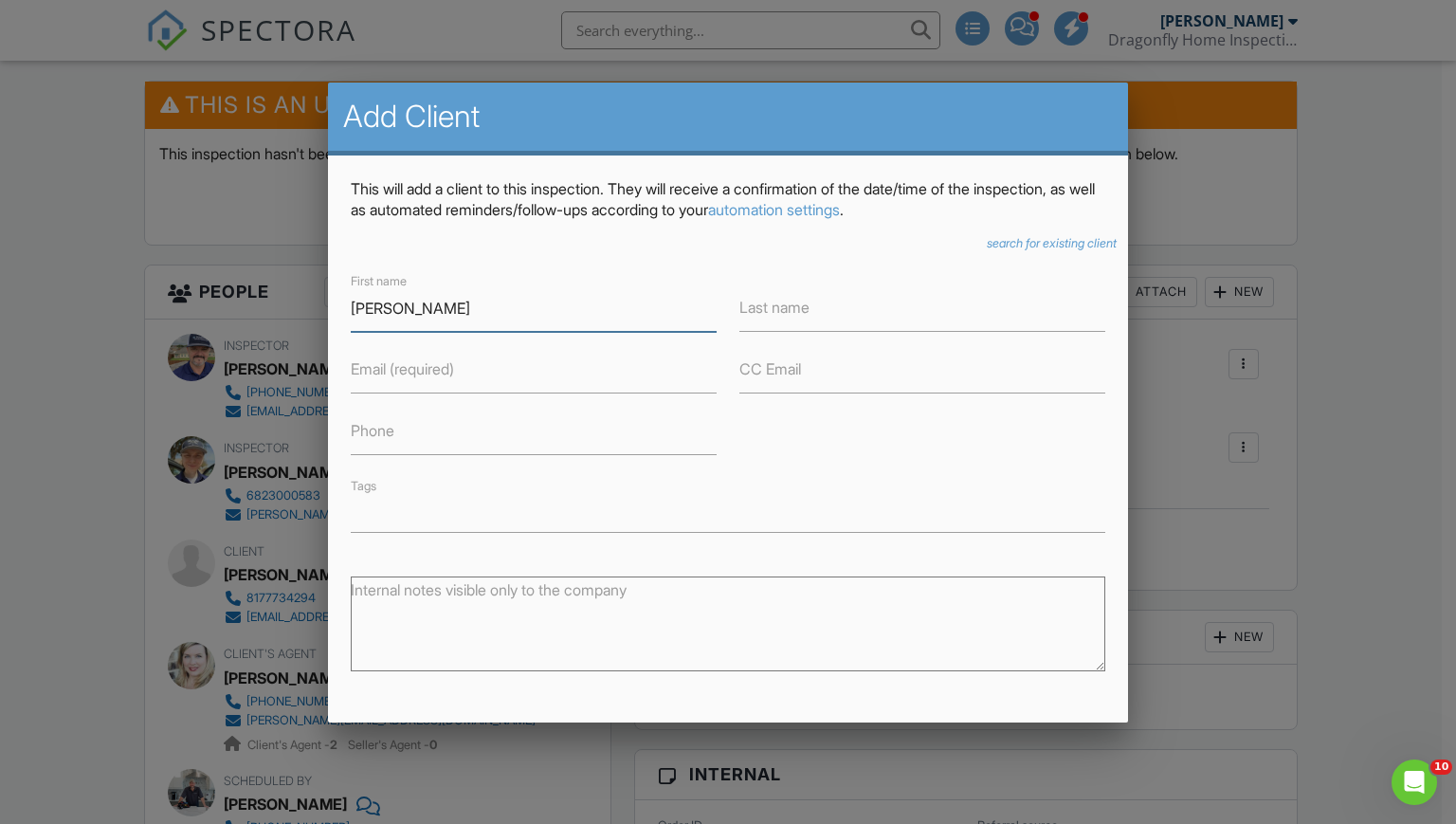
type input "[PERSON_NAME]"
click at [857, 319] on input "Last name" at bounding box center [923, 308] width 366 height 47
type input "Rosso"
type input "[EMAIL_ADDRESS][DOMAIN_NAME]"
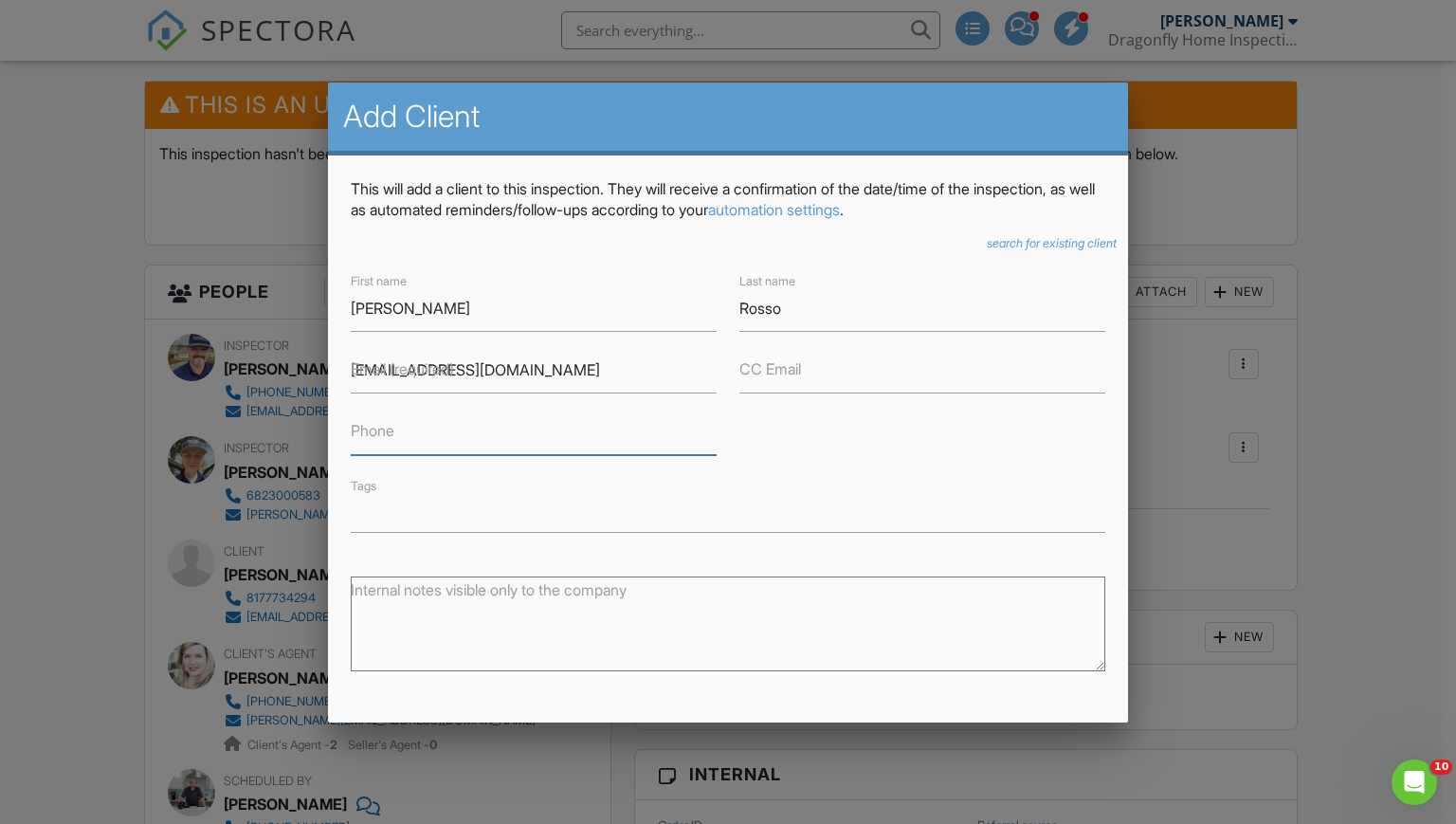
type input "8177734294"
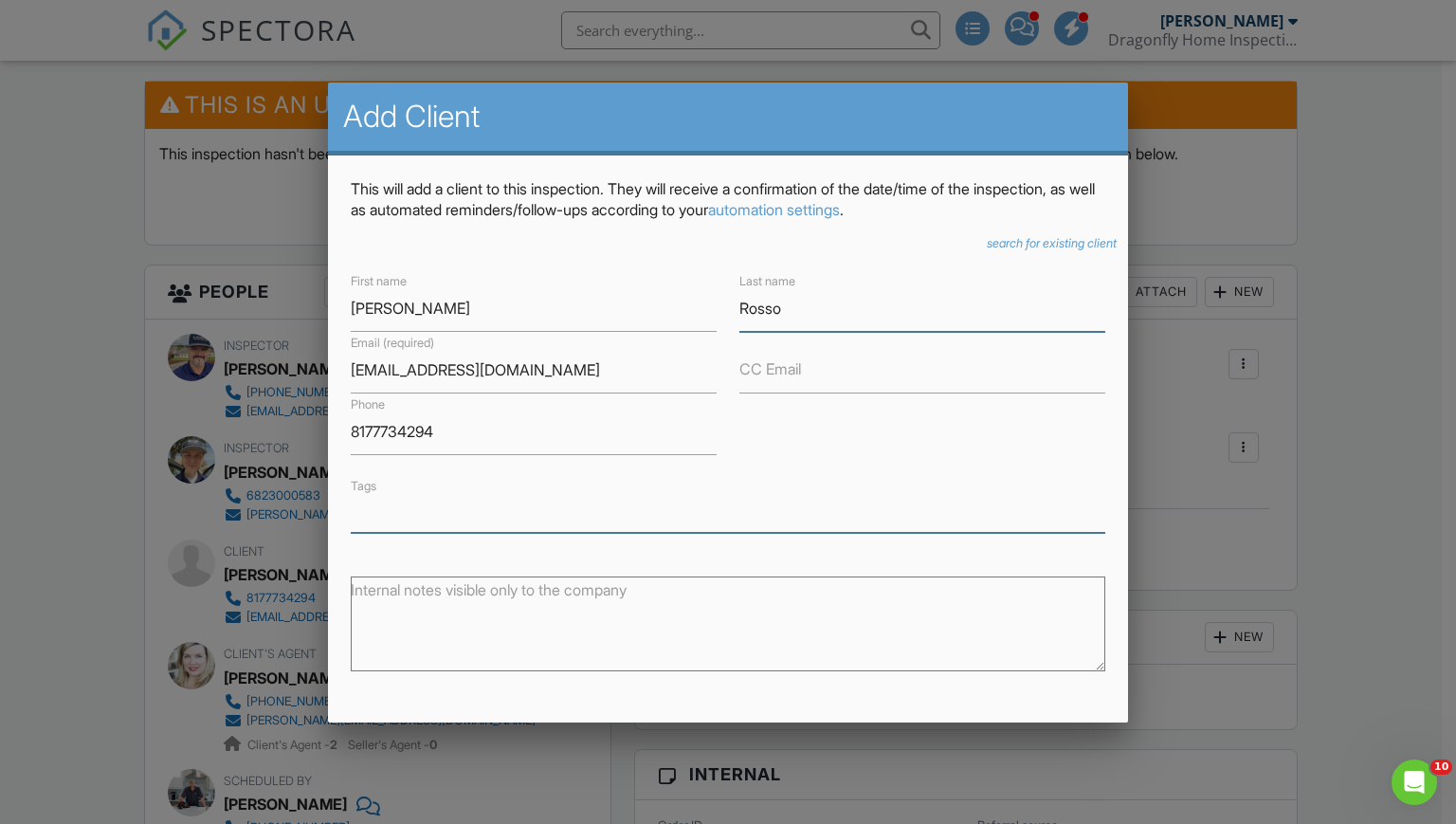
type input "Rosso"
click at [940, 180] on p "This will add a client to this inspection. They will receive a confirmation of …" at bounding box center [728, 199] width 755 height 43
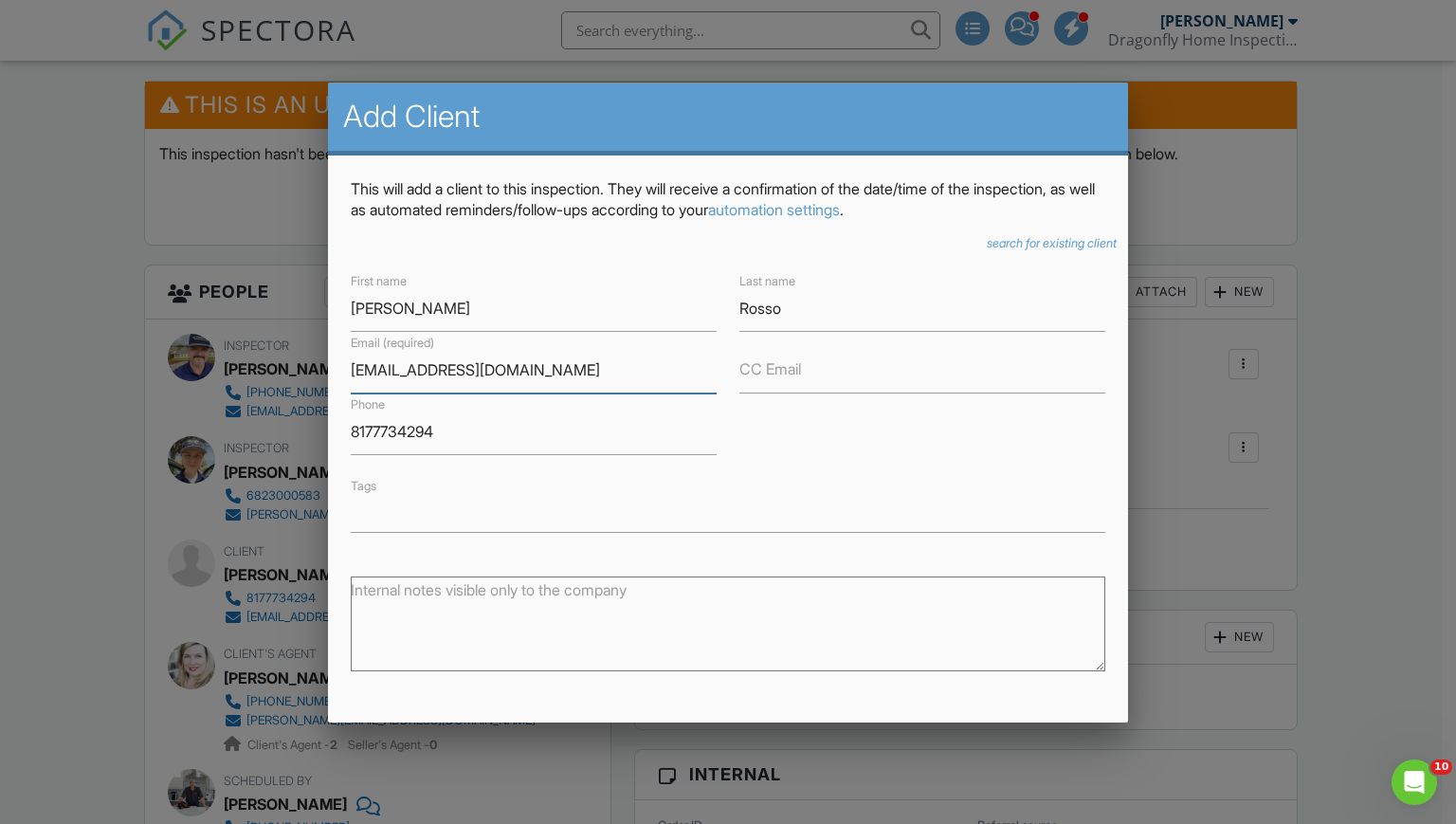
click at [507, 386] on input "[EMAIL_ADDRESS][DOMAIN_NAME]" at bounding box center [533, 370] width 366 height 47
type input "m"
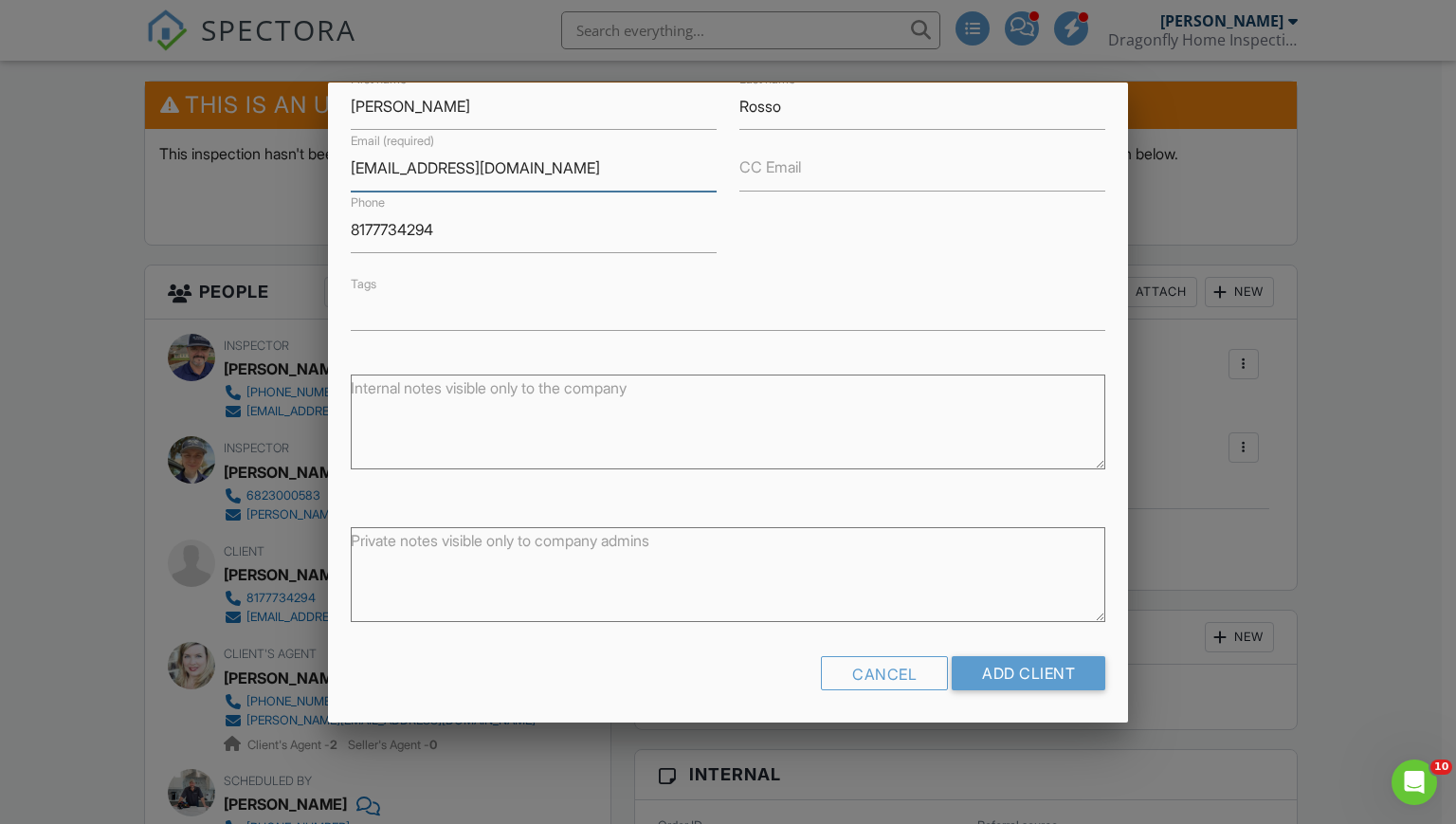
scroll to position [207, 0]
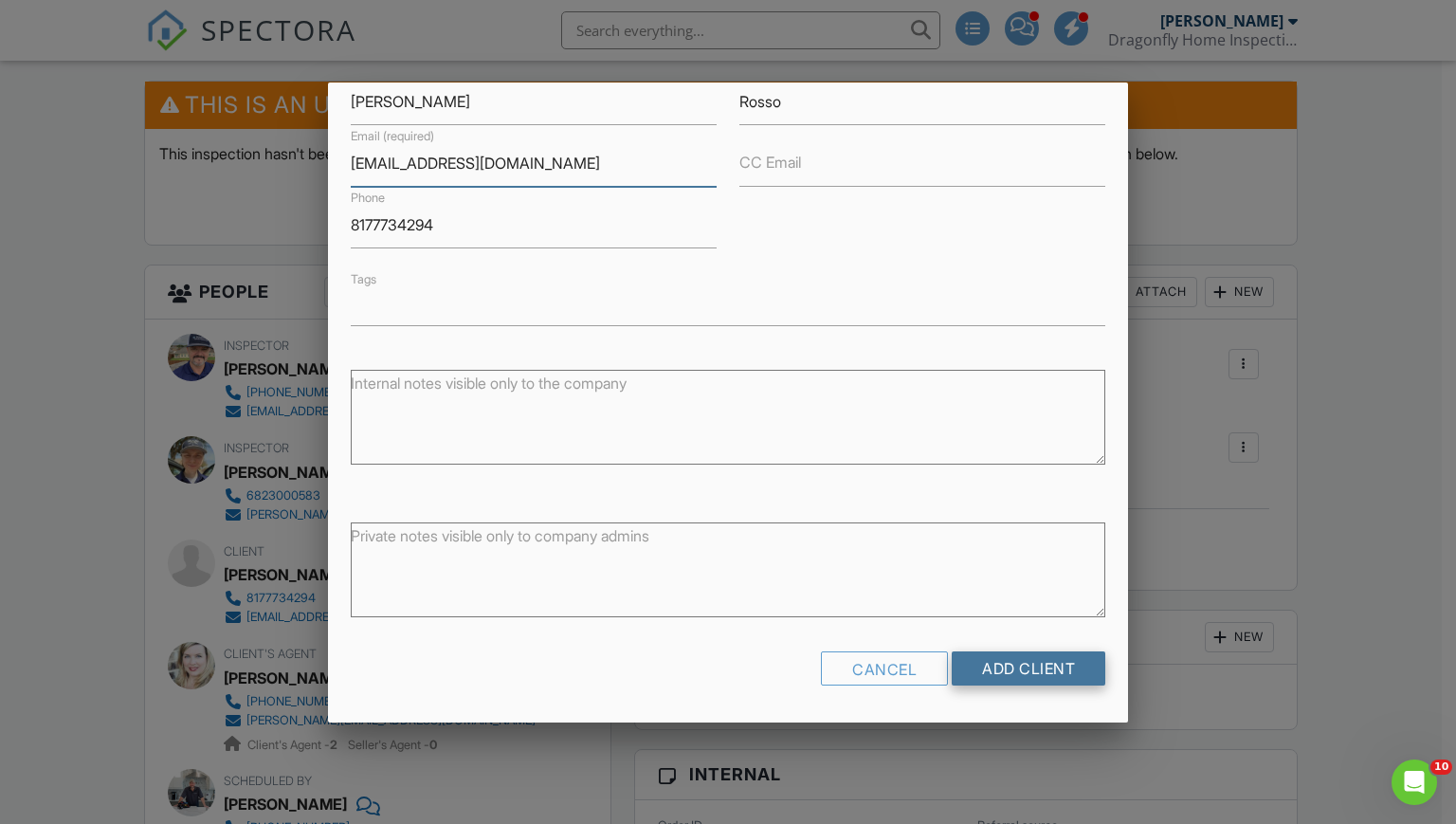
type input "[EMAIL_ADDRESS][DOMAIN_NAME]"
click at [1019, 668] on input "Add Client" at bounding box center [1028, 668] width 153 height 34
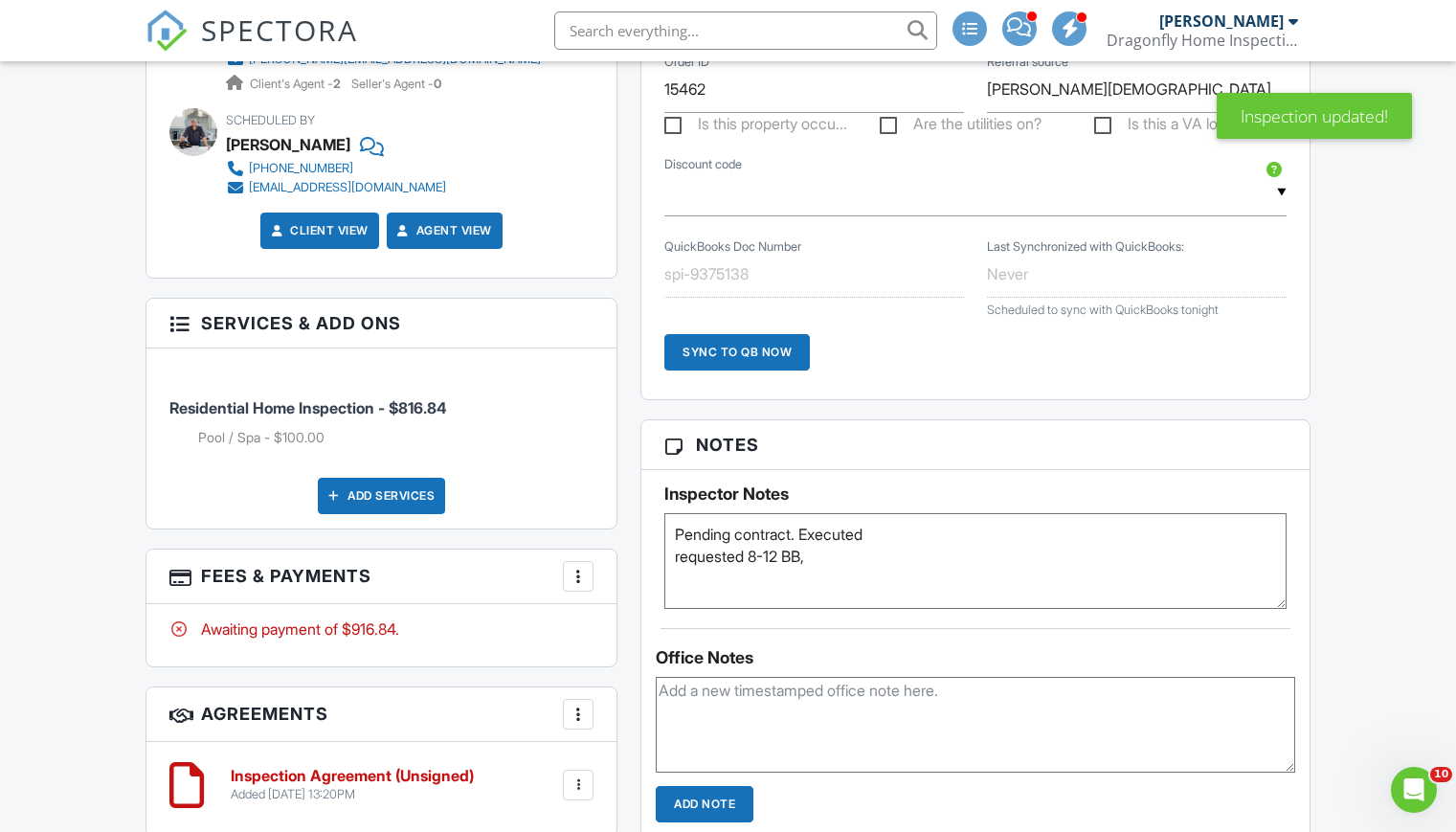
click at [761, 564] on textarea "Pending contract. Executed requested 8-12 BB," at bounding box center [975, 560] width 622 height 96
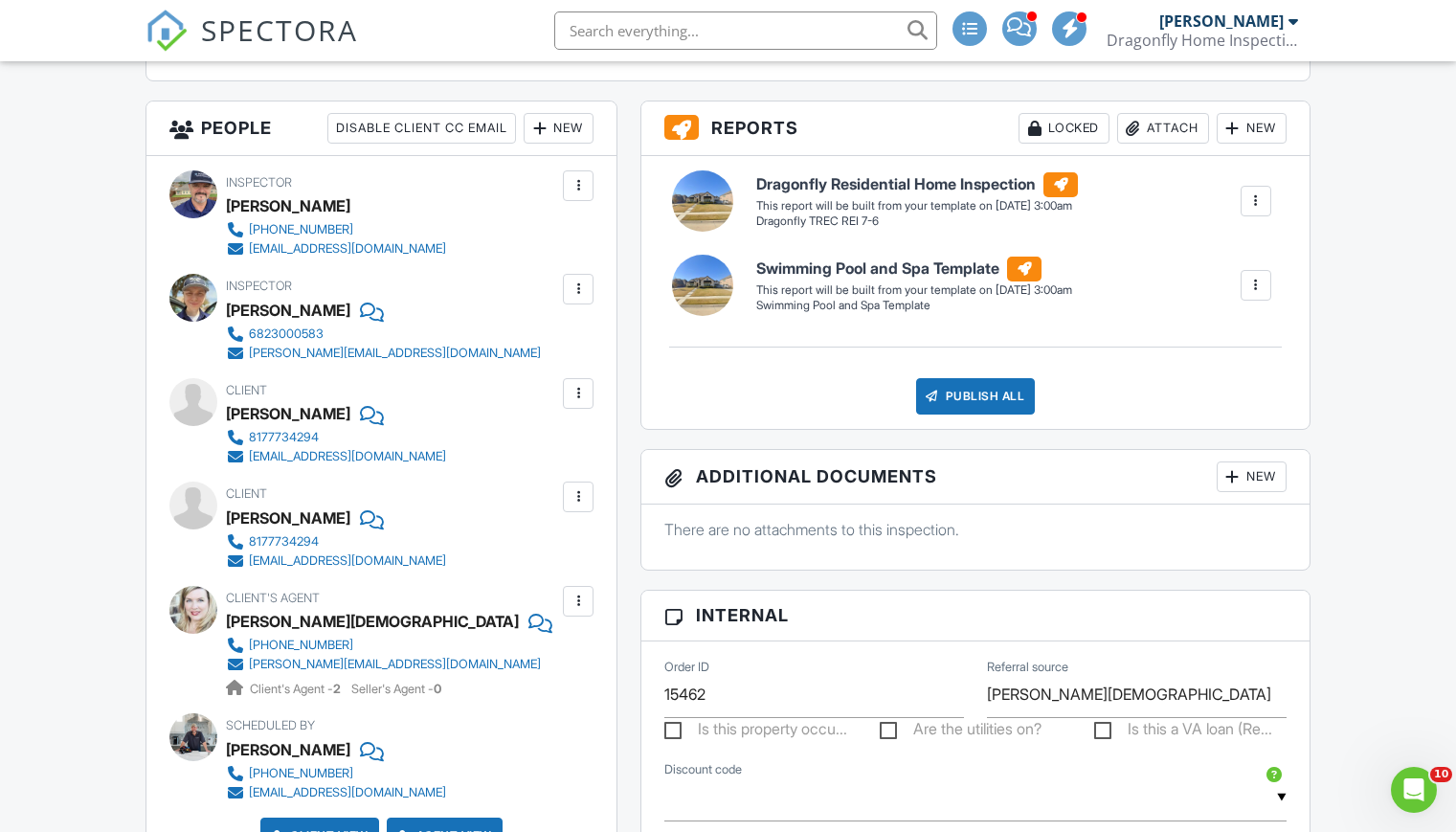
scroll to position [648, 0]
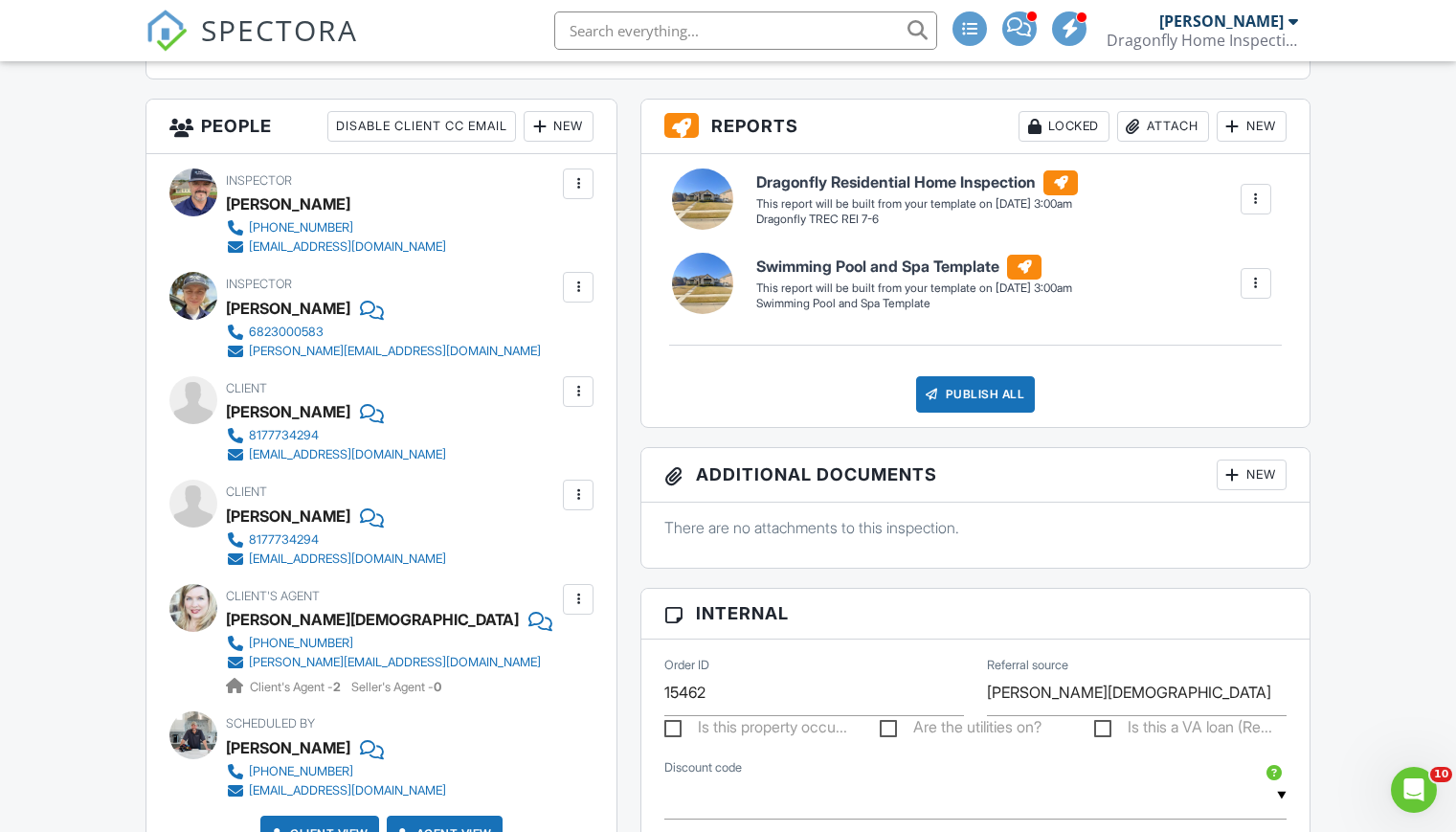
type textarea "Pending contract. Executed requested 9-12 BB,"
